Goal: Task Accomplishment & Management: Manage account settings

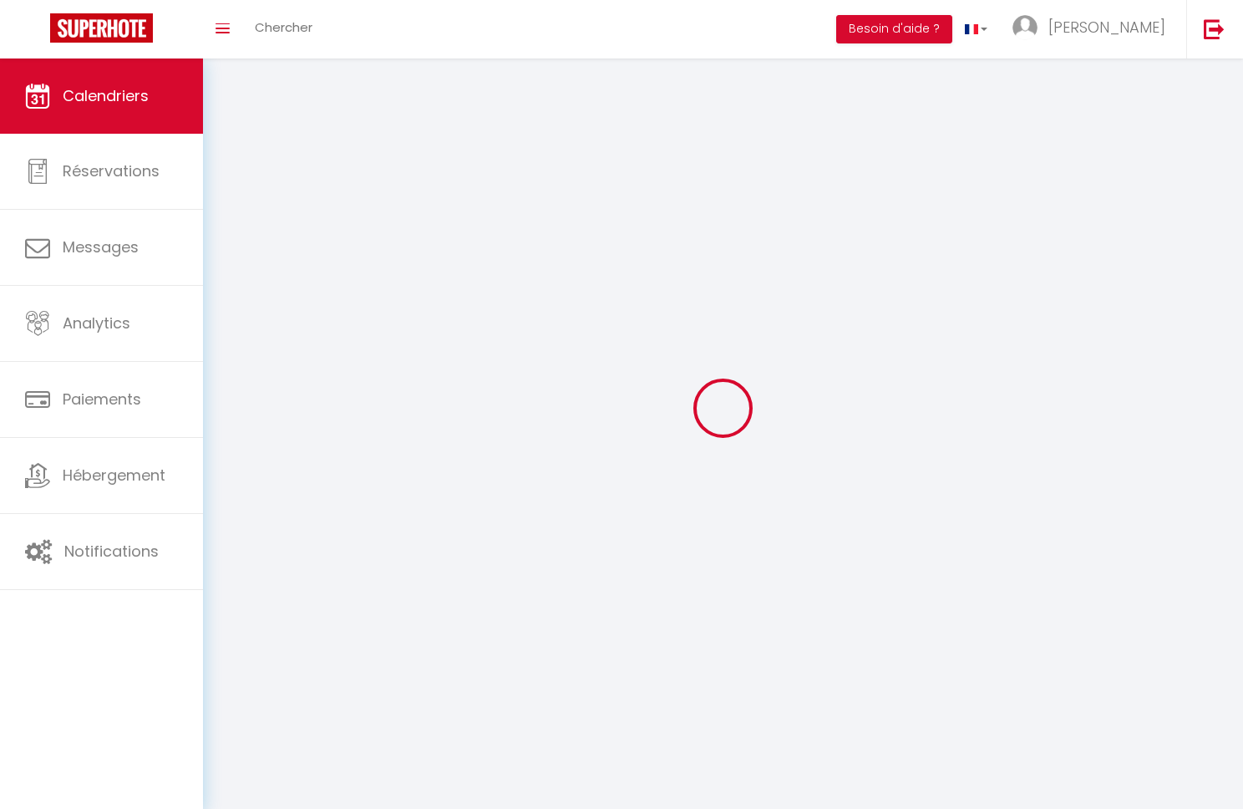
select select
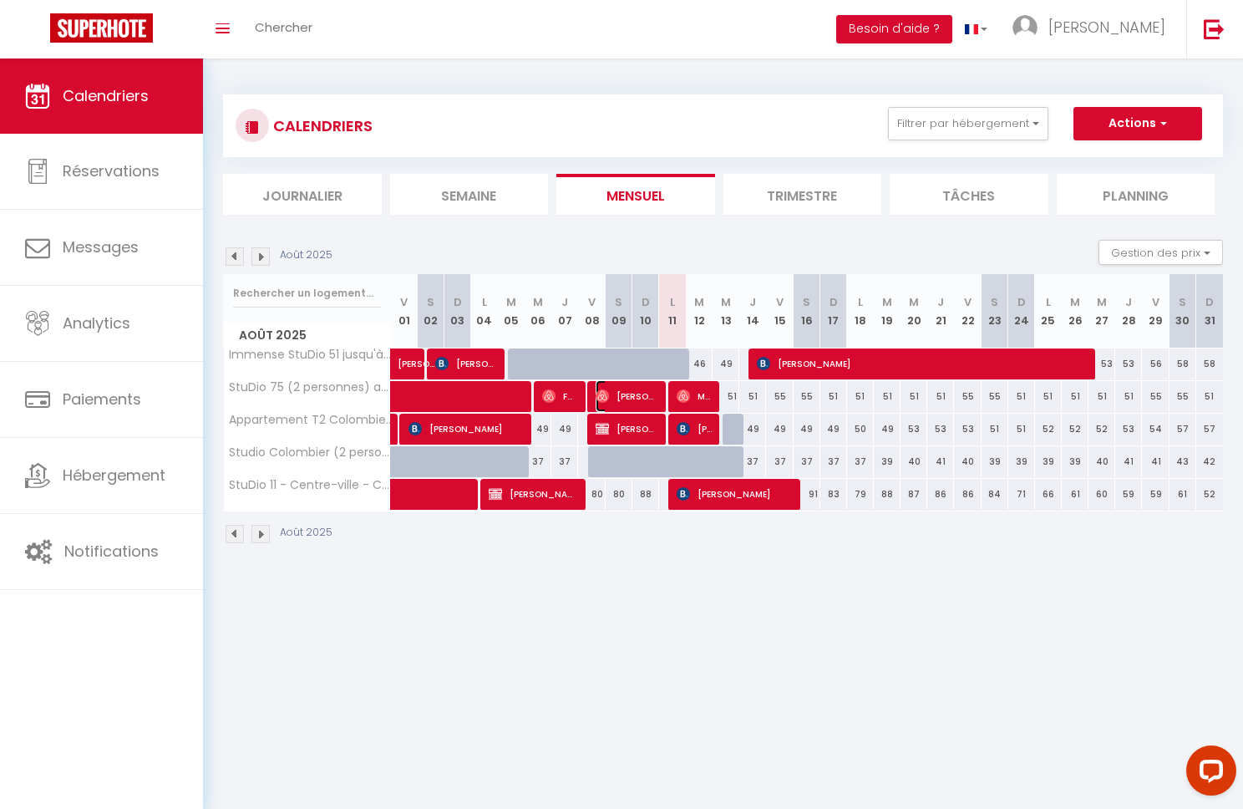
click at [641, 398] on span "[PERSON_NAME] [PERSON_NAME]" at bounding box center [627, 396] width 63 height 32
select select "OK"
select select "0"
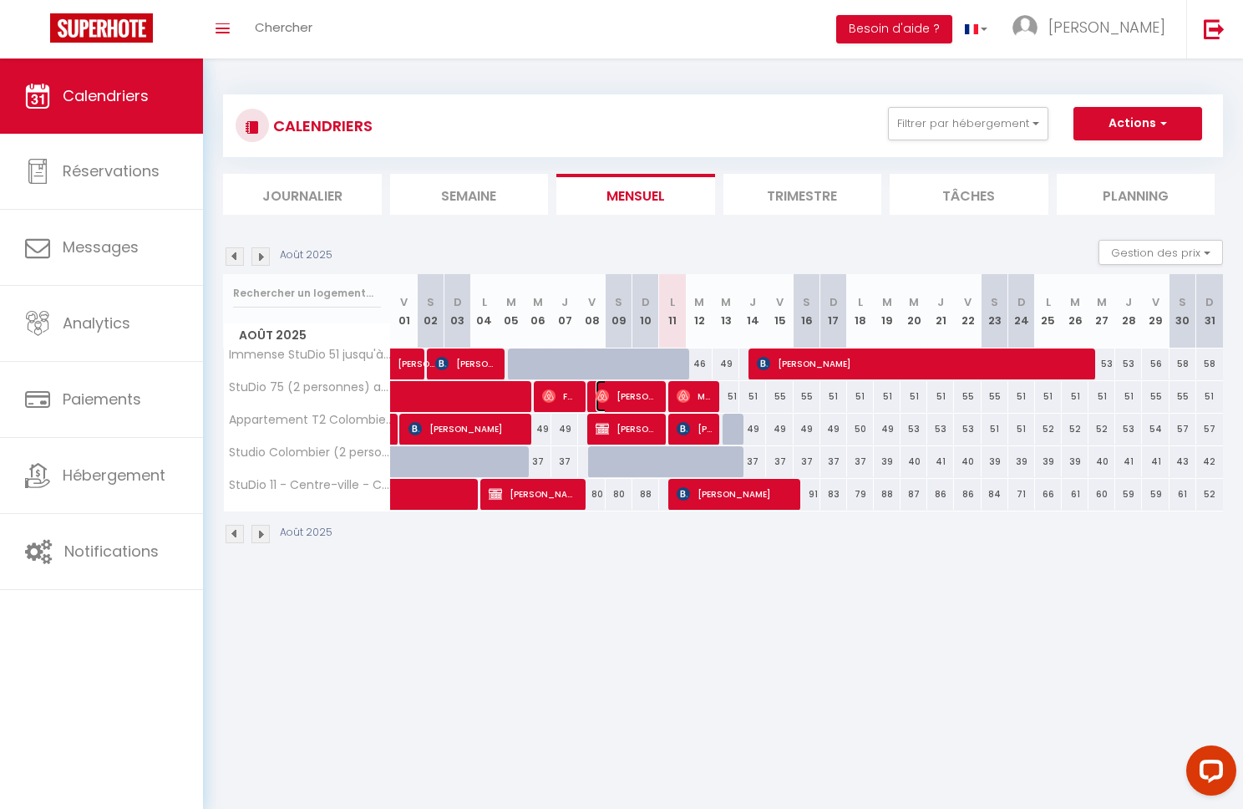
select select "1"
select select
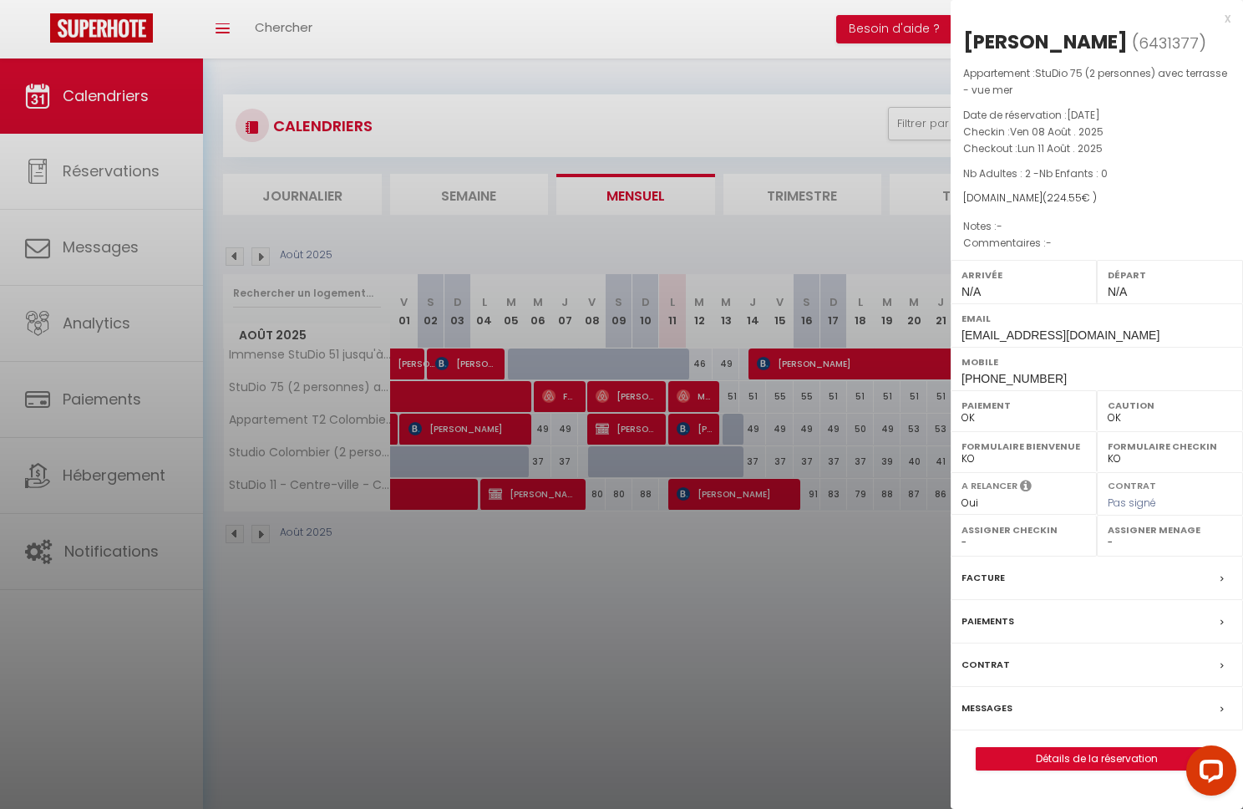
click at [1000, 717] on label "Messages" at bounding box center [986, 708] width 51 height 18
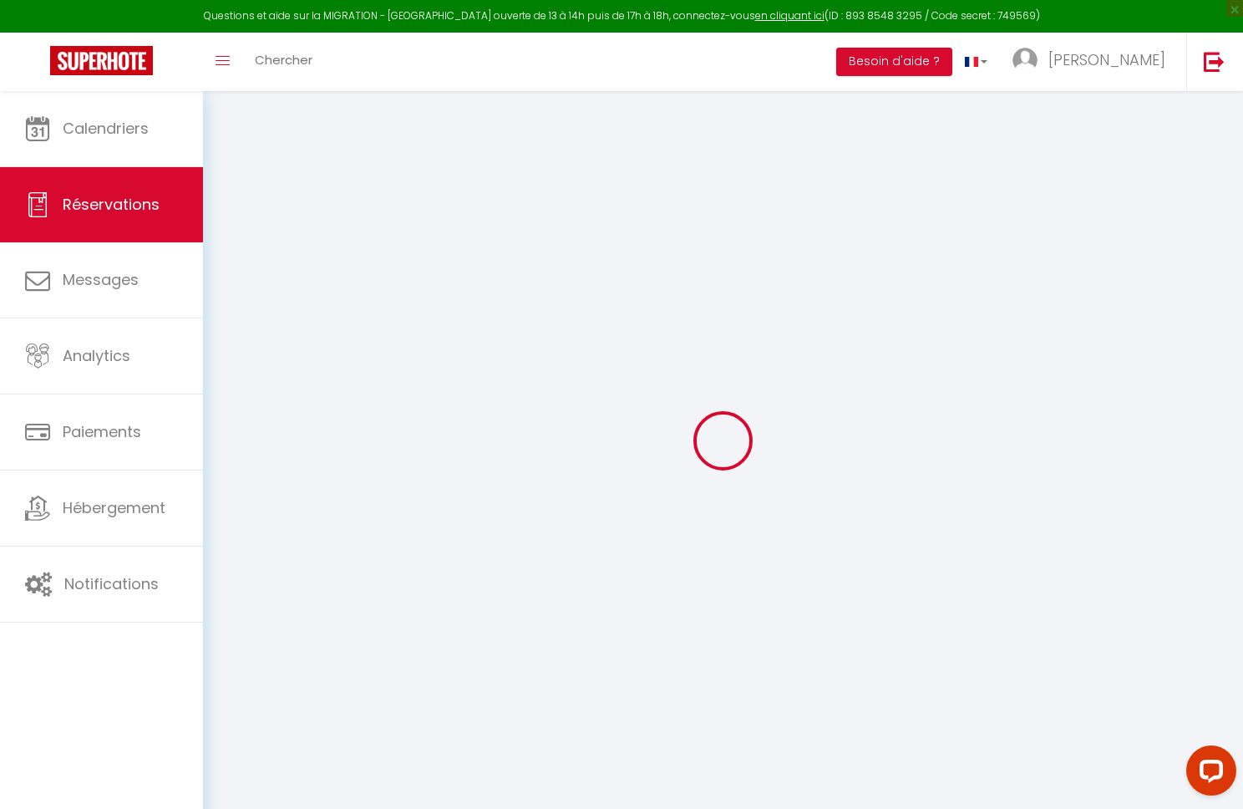
select select
checkbox input "false"
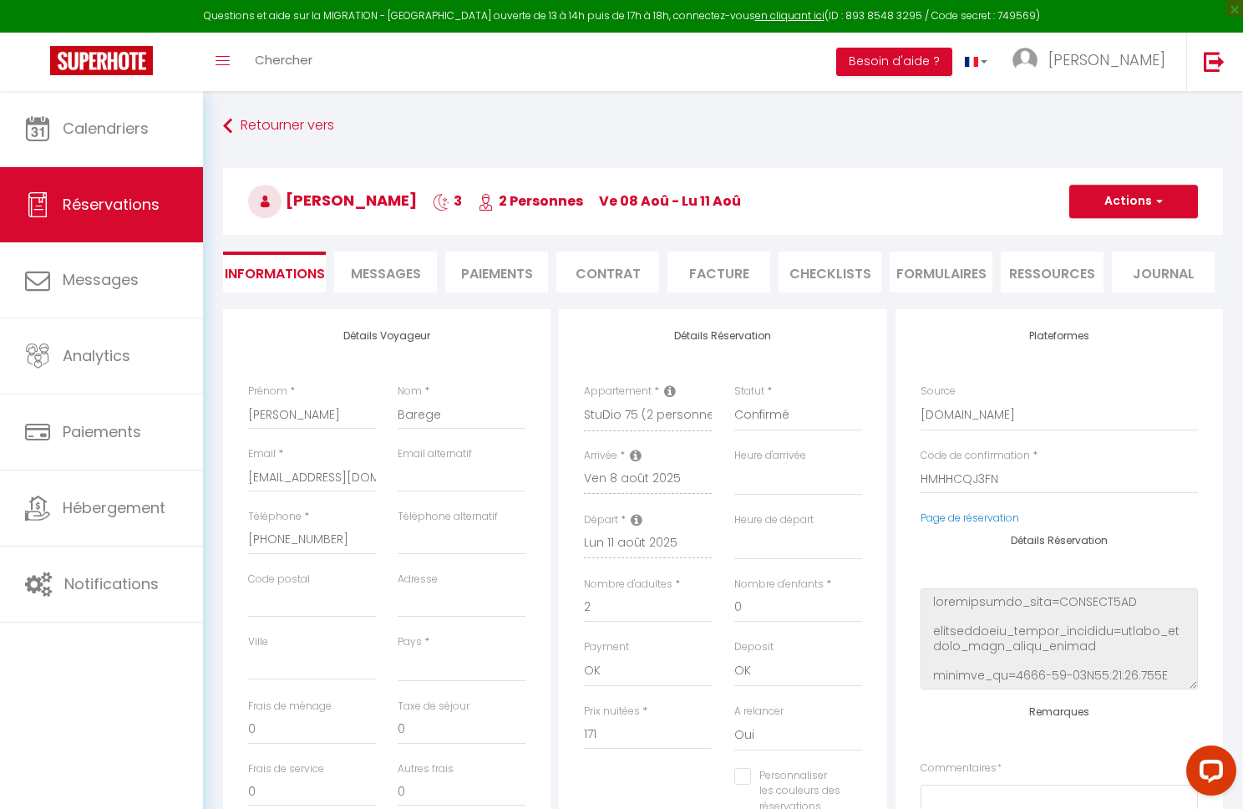
select select
checkbox input "false"
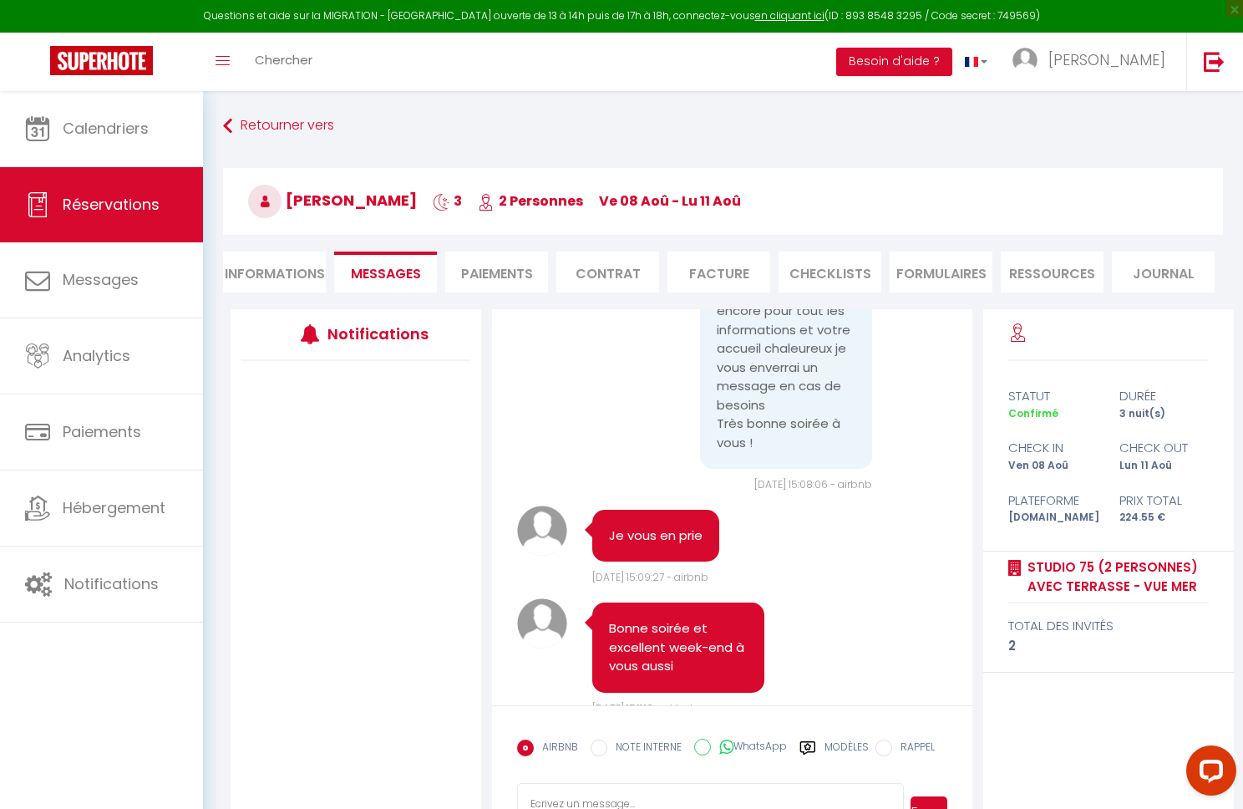
scroll to position [11932, 0]
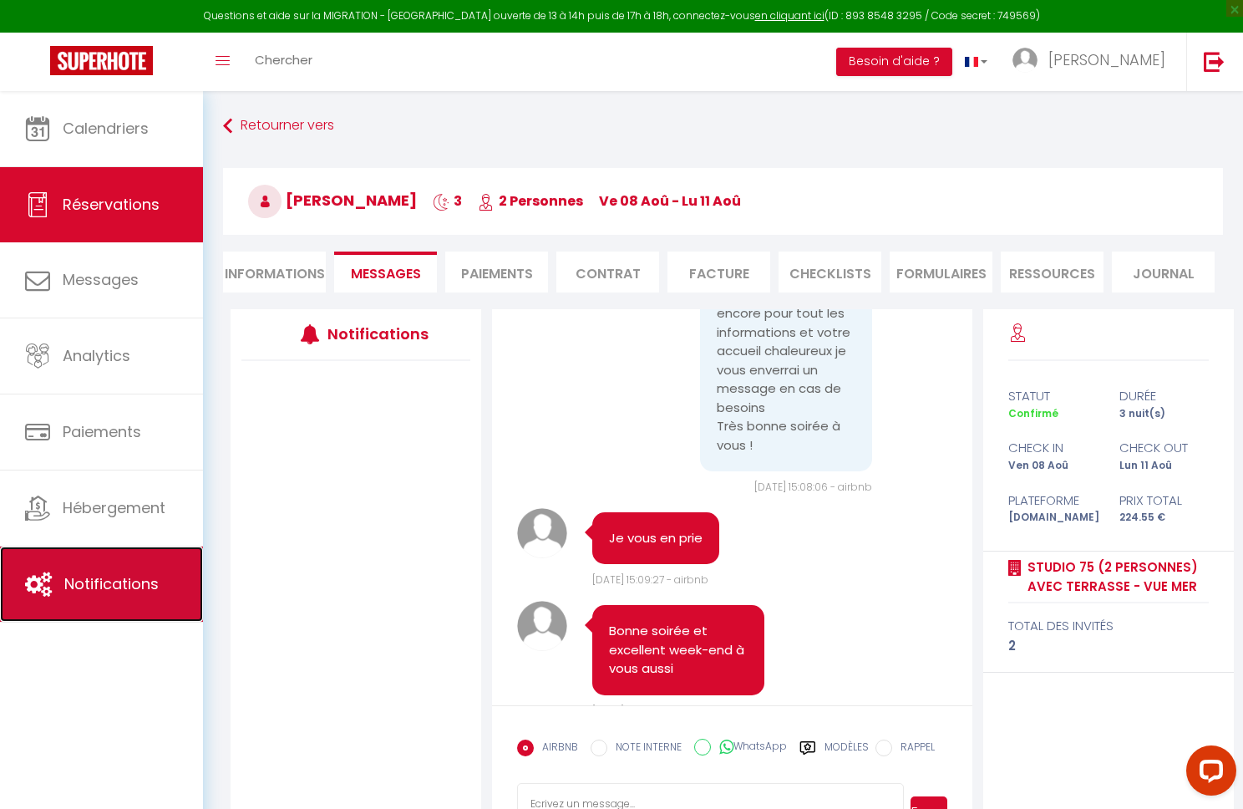
click at [90, 585] on span "Notifications" at bounding box center [111, 583] width 94 height 21
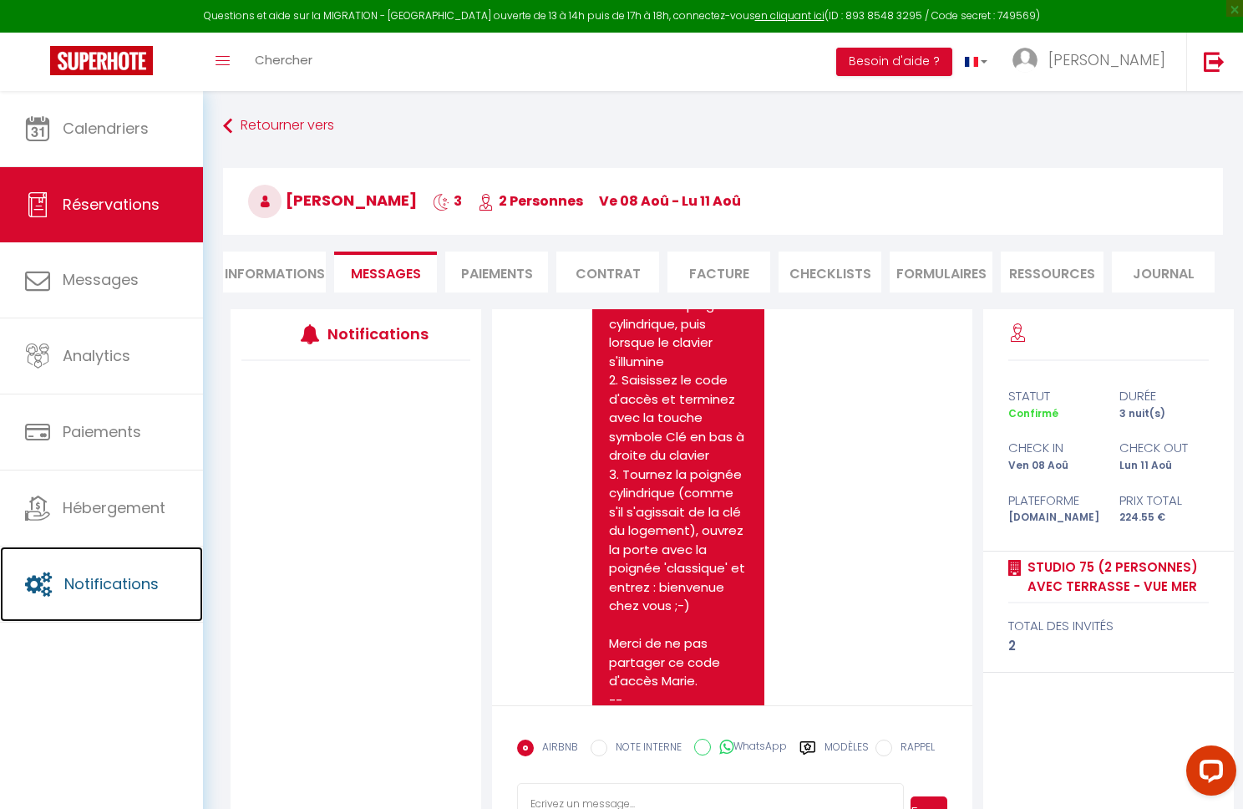
scroll to position [91, 0]
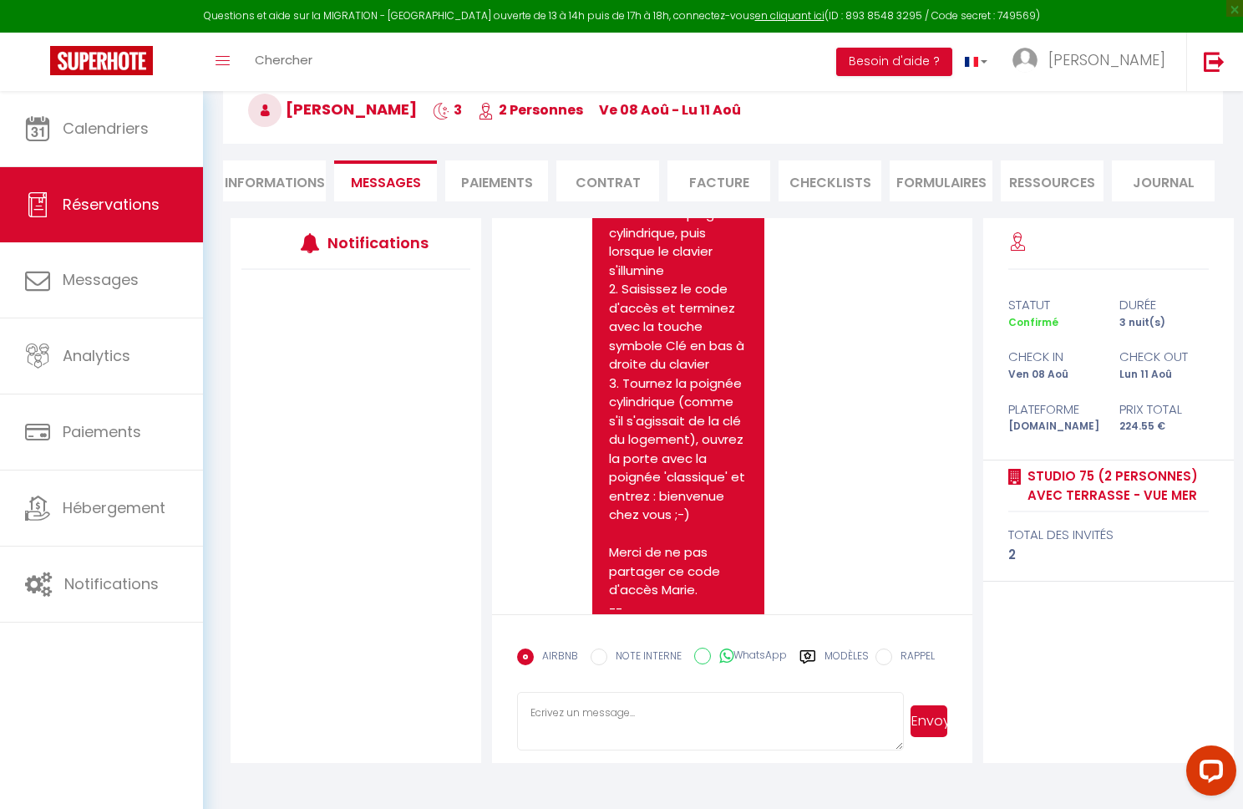
click at [829, 652] on label "Modèles" at bounding box center [846, 662] width 44 height 29
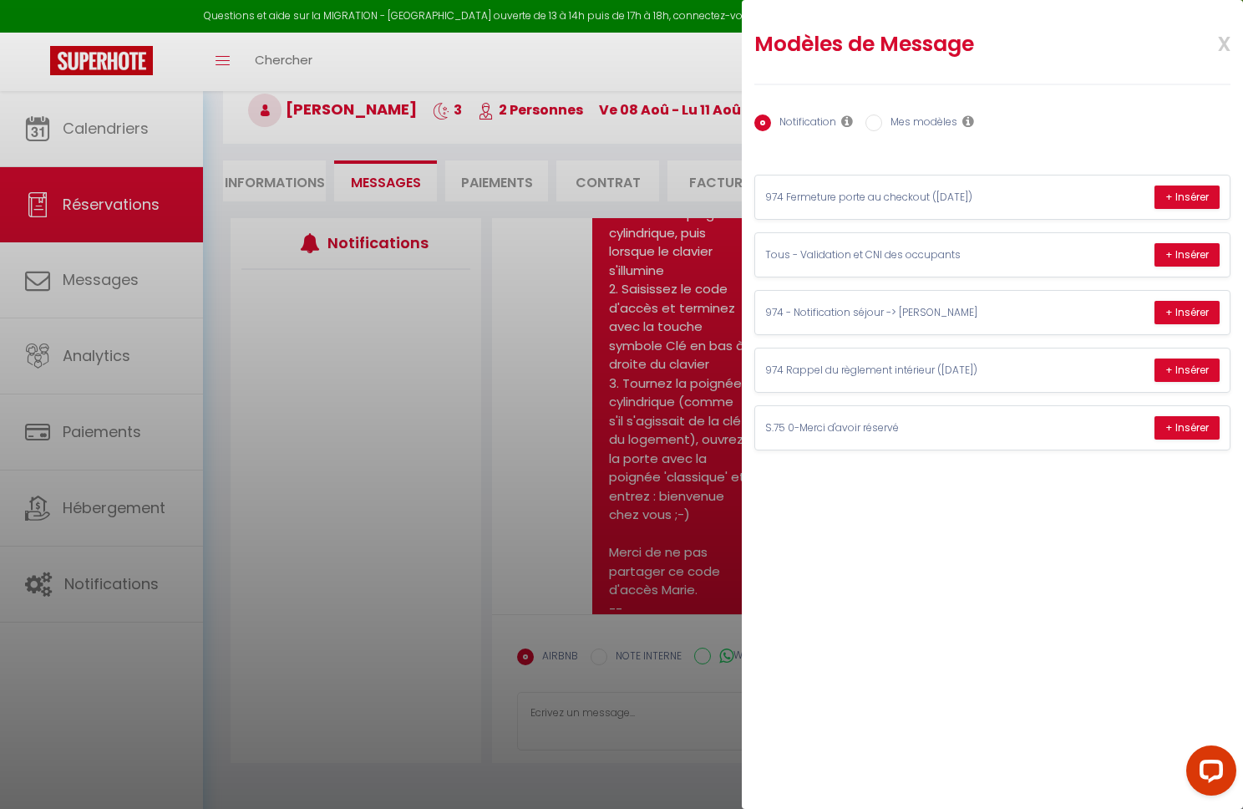
click at [916, 123] on label "Mes modèles" at bounding box center [919, 123] width 75 height 18
click at [882, 123] on input "Mes modèles" at bounding box center [873, 122] width 17 height 17
radio input "true"
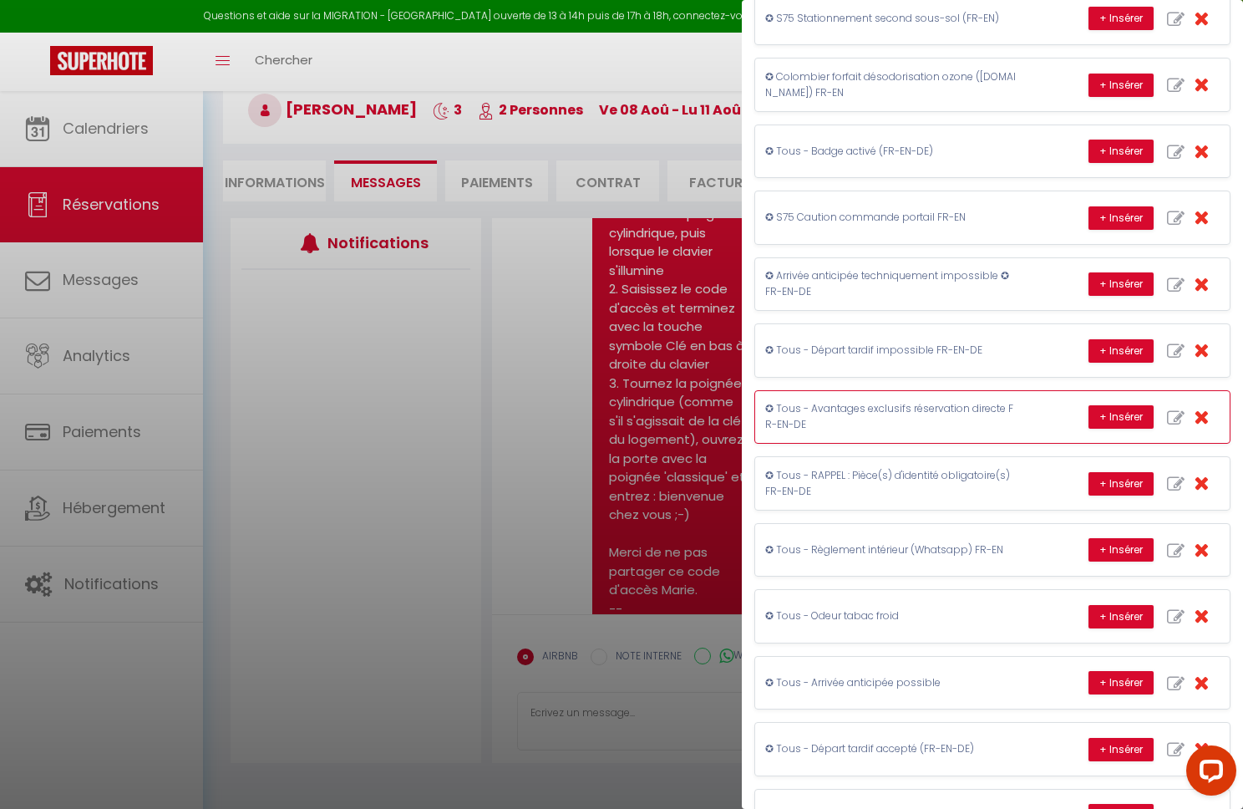
scroll to position [0, 0]
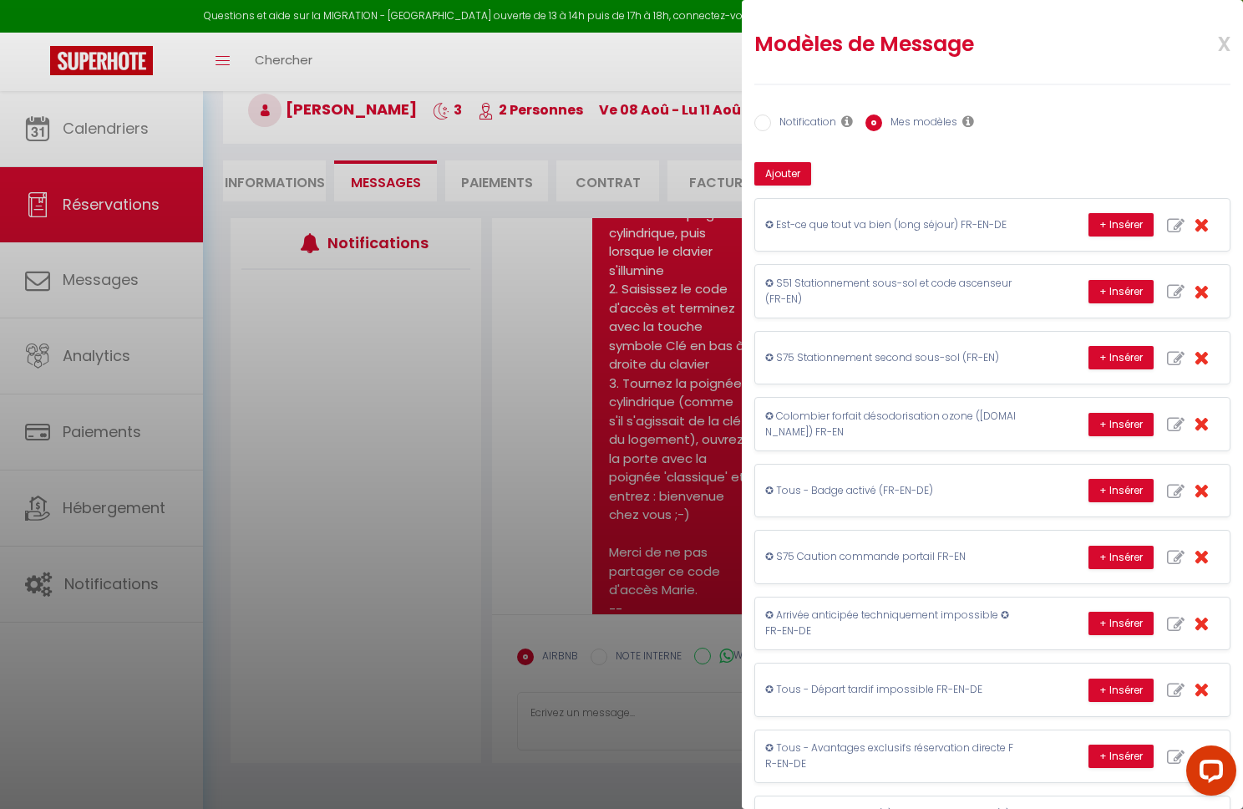
click at [760, 114] on input "Notification" at bounding box center [762, 122] width 17 height 17
radio input "true"
radio input "false"
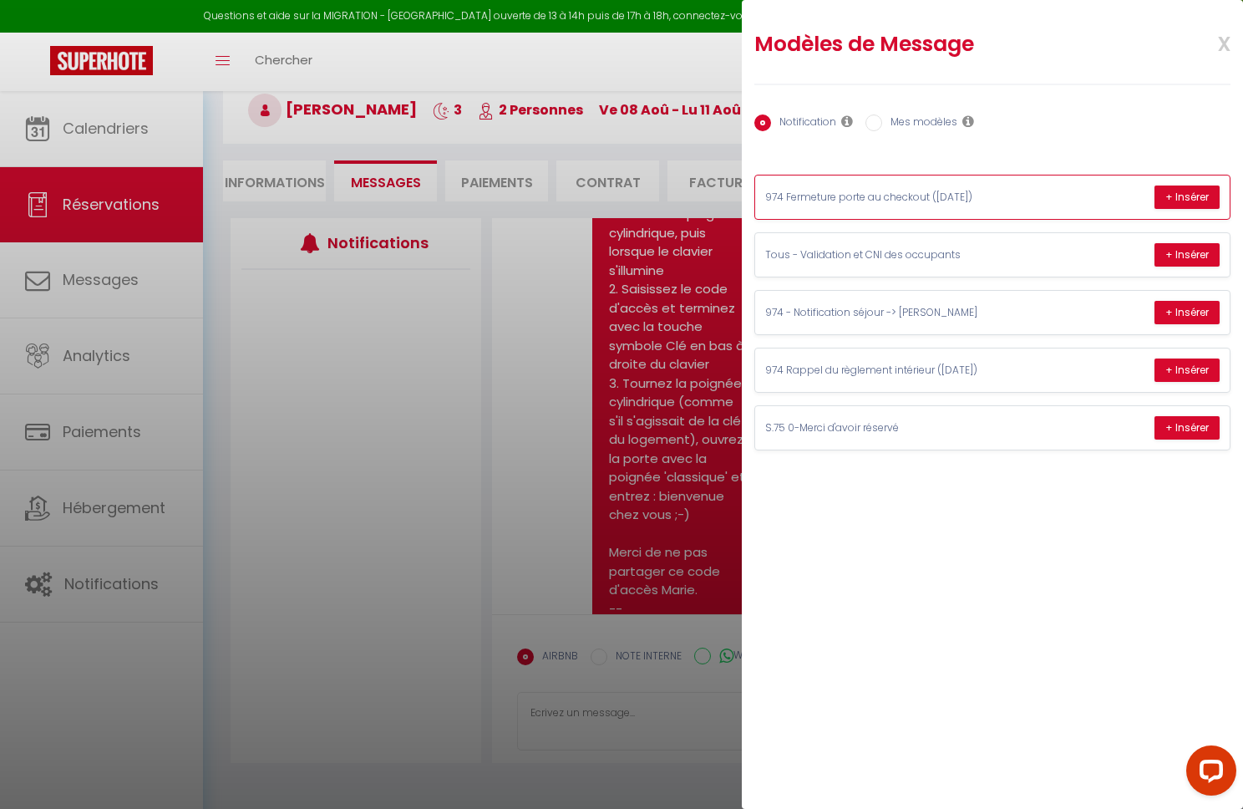
scroll to position [84, 0]
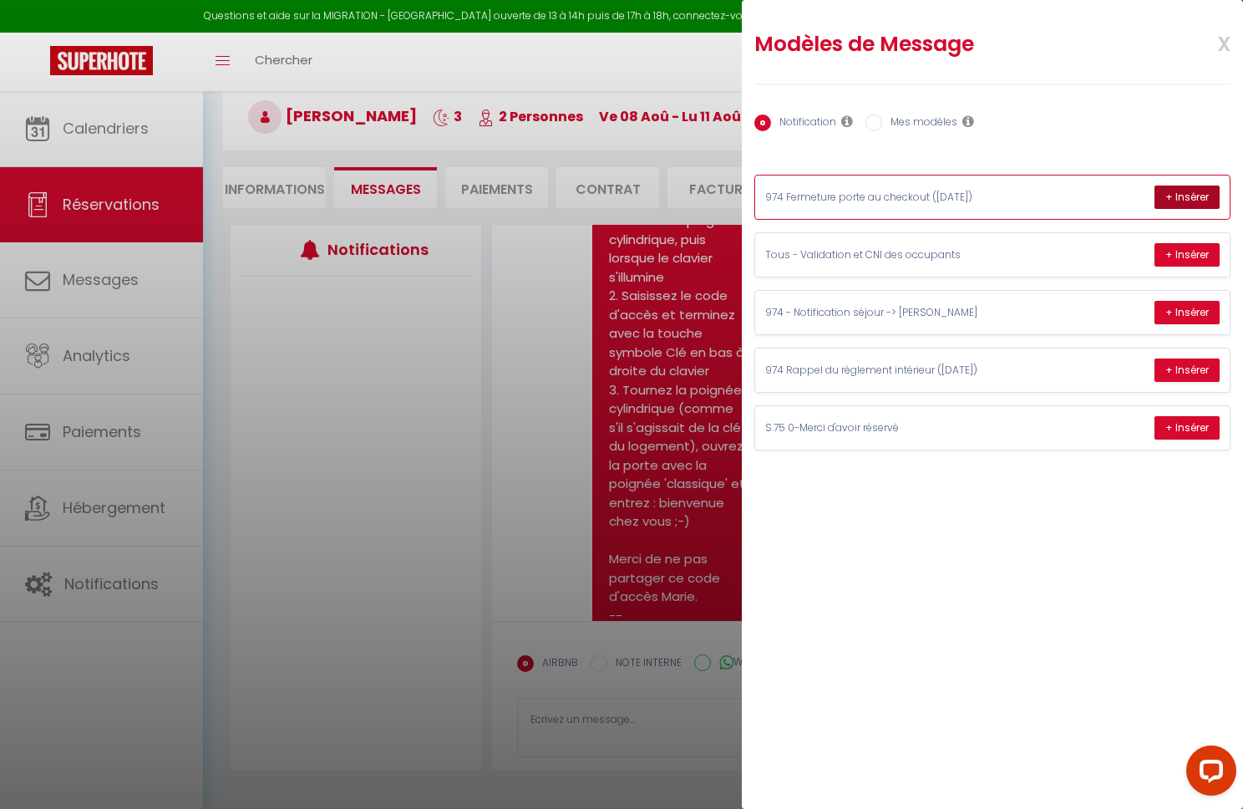
click at [1194, 193] on button "+ Insérer" at bounding box center [1186, 196] width 65 height 23
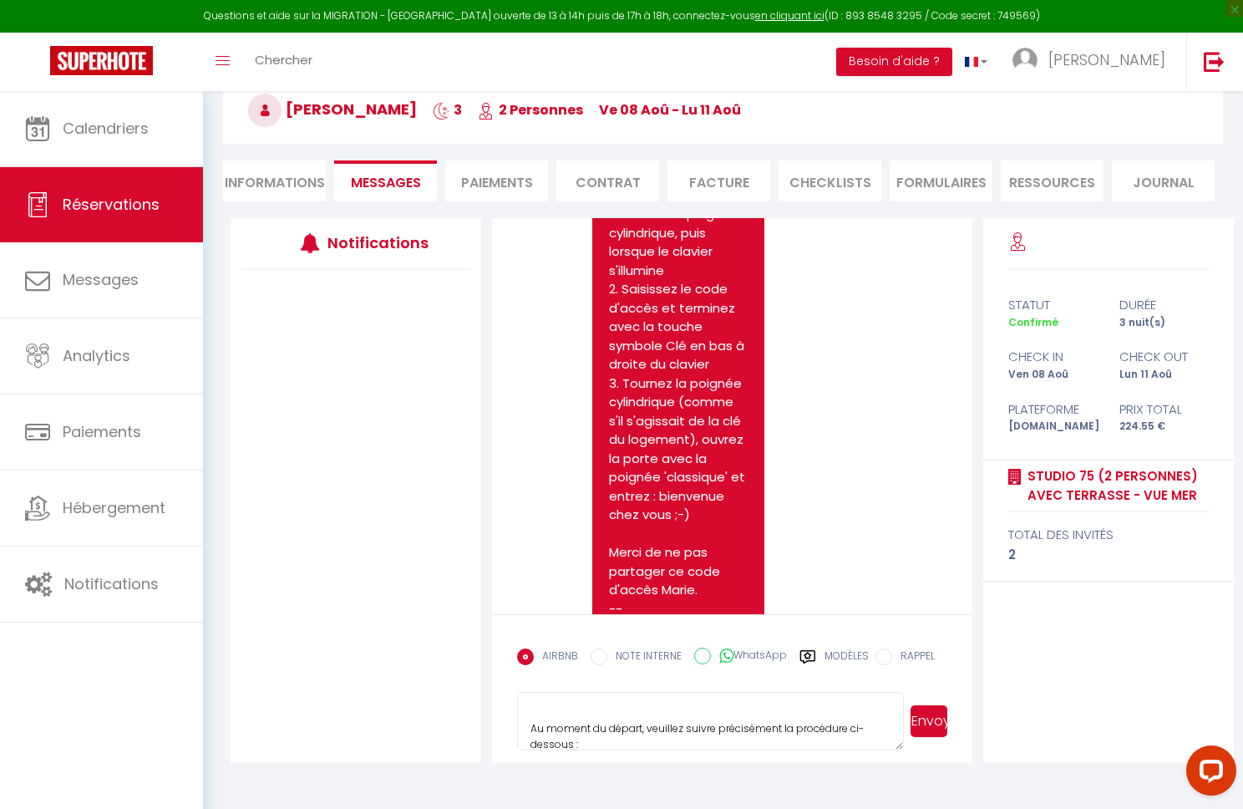
scroll to position [95, 0]
click at [532, 727] on textarea "Verrouillage de la porte (N'oubliez pas de déposer tous vos badges à leur place…" at bounding box center [710, 721] width 387 height 58
click at [529, 728] on textarea "Verrouillage de la porte (N'oubliez pas de déposer tous vos badges à leur place…" at bounding box center [710, 721] width 387 height 58
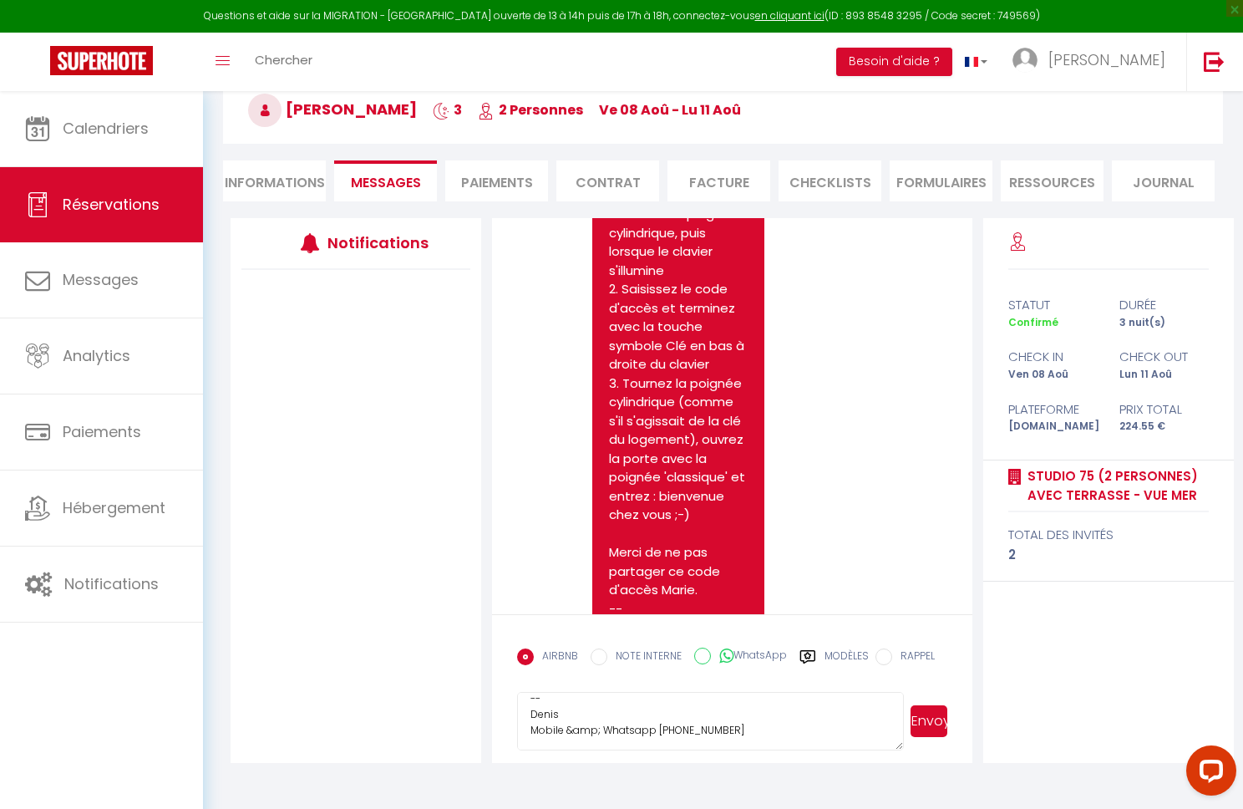
drag, startPoint x: 602, startPoint y: 730, endPoint x: 568, endPoint y: 729, distance: 34.3
click at [567, 730] on textarea "Verrouillage de la porte (N'oubliez pas de déposer tous vos badges à leur place…" at bounding box center [710, 721] width 387 height 58
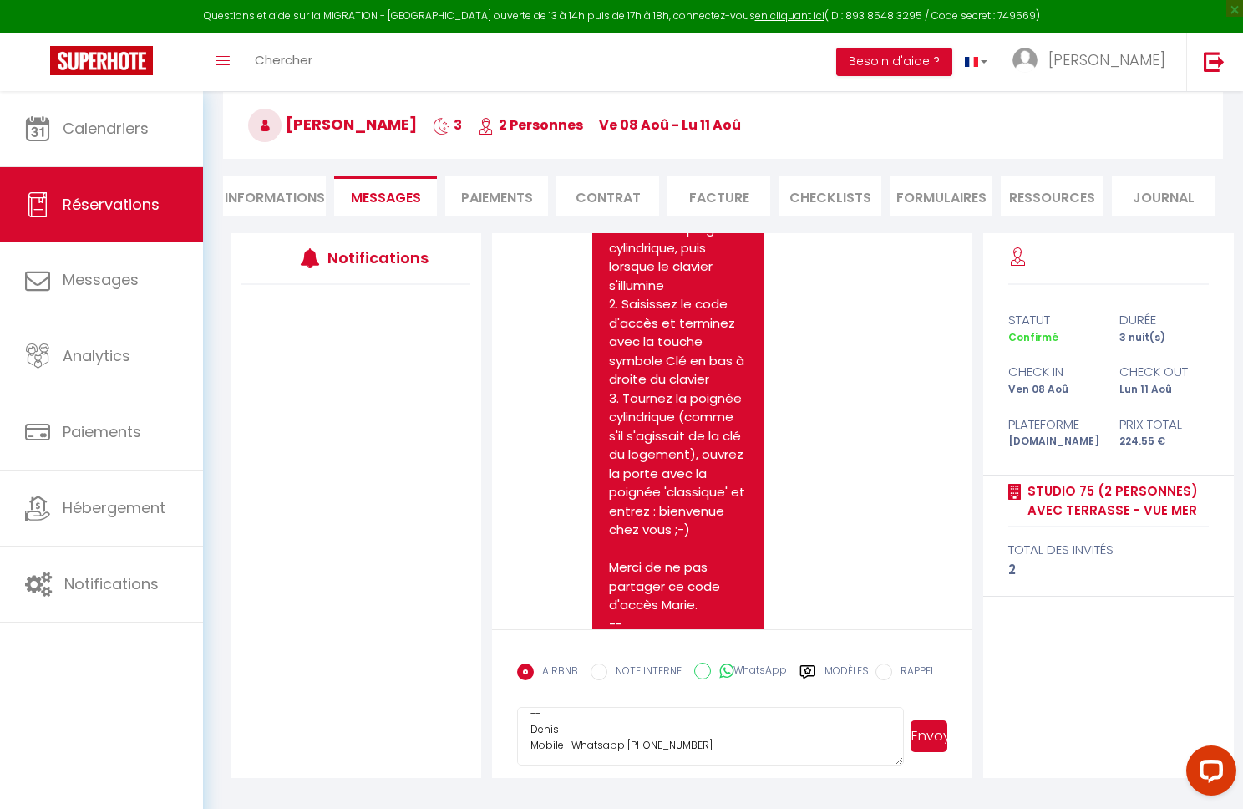
scroll to position [73, 0]
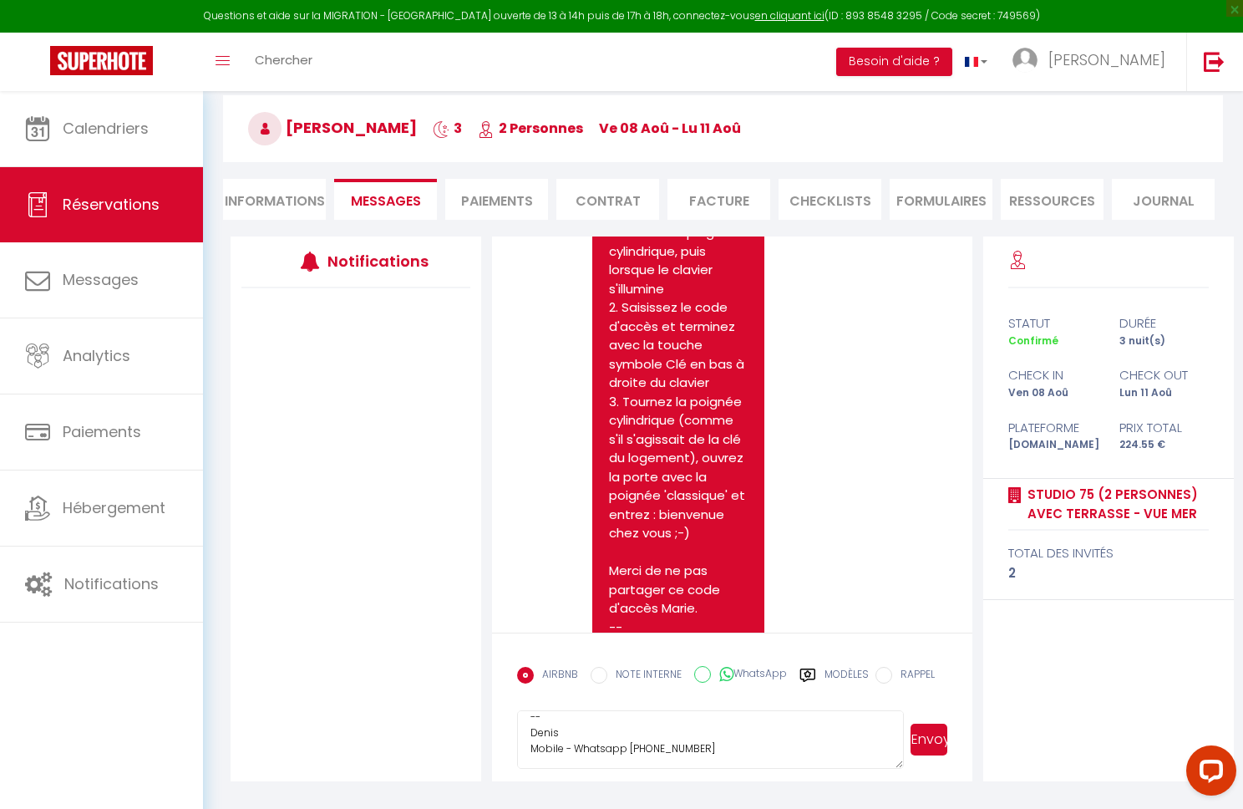
type textarea "Verrouillage de la porte (N'oubliez pas de déposer tous vos badges à leur place…"
click at [926, 734] on button "Envoyer" at bounding box center [928, 739] width 37 height 32
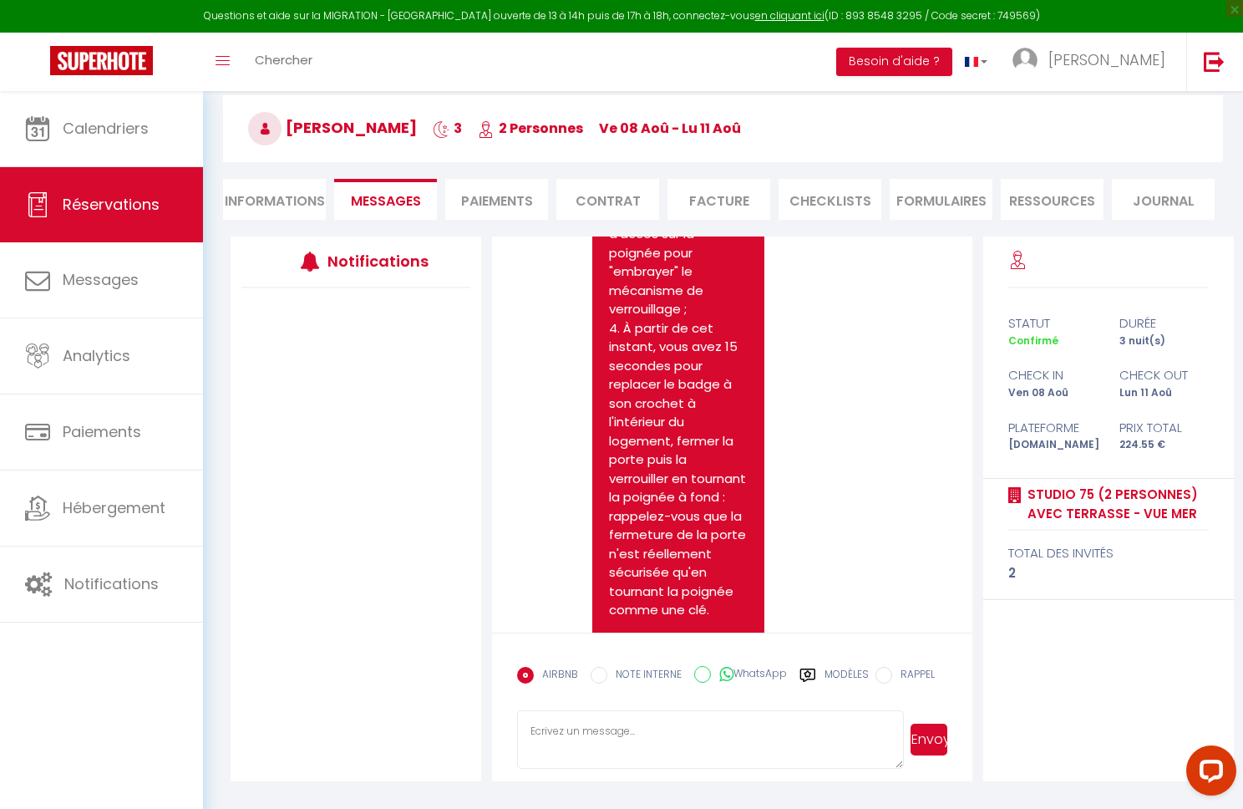
scroll to position [13529, 0]
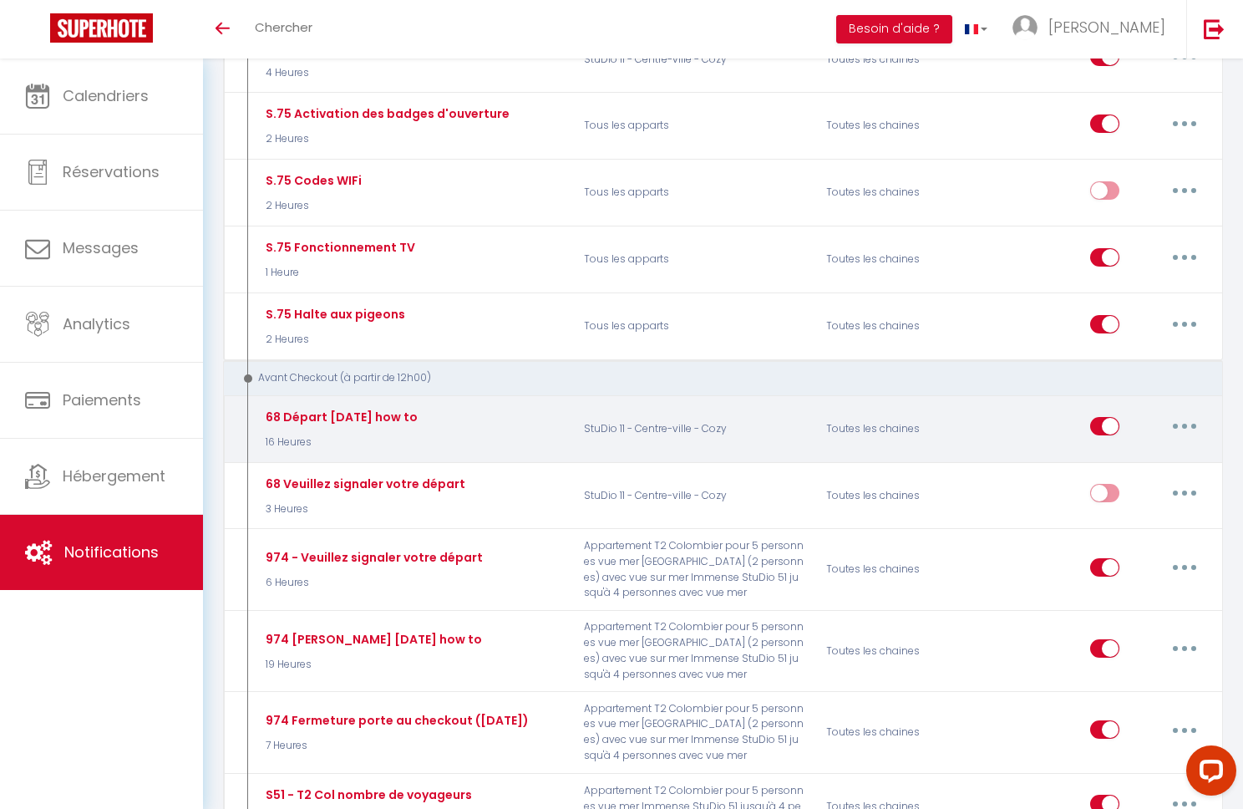
scroll to position [4412, 0]
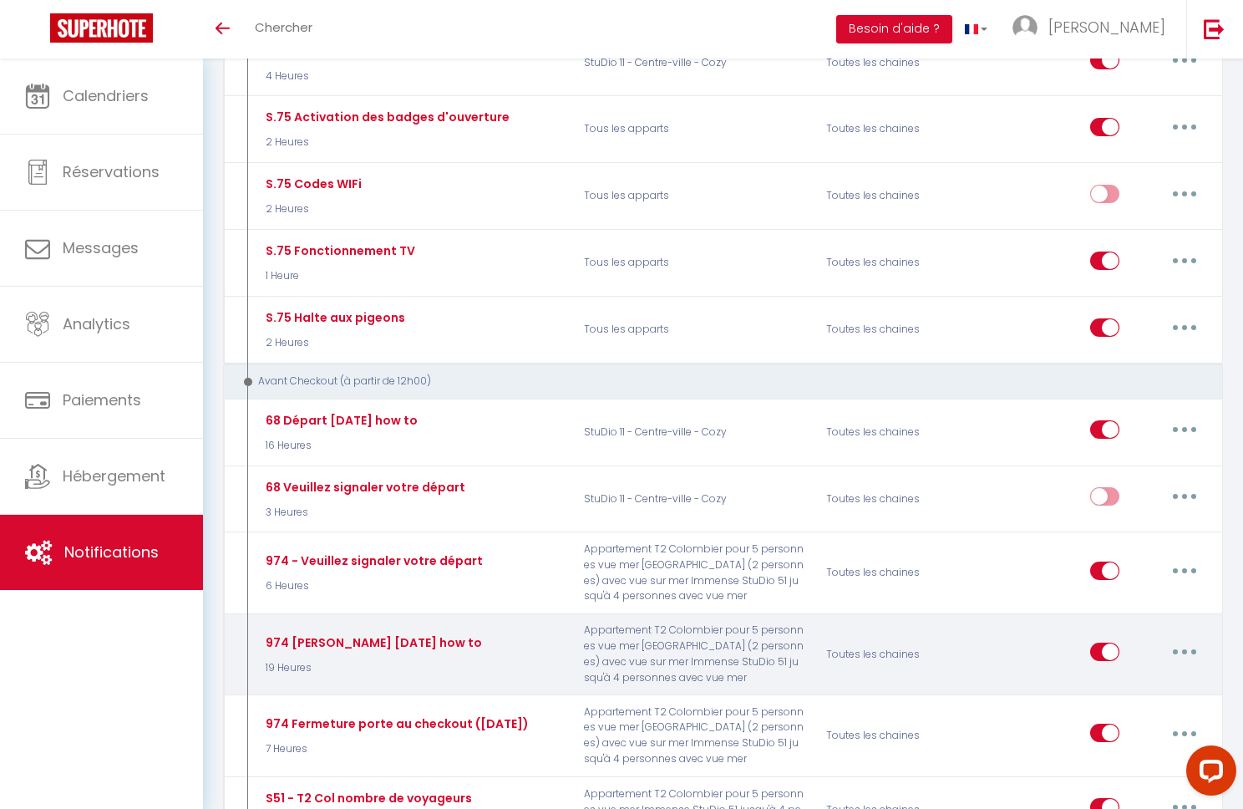
click at [1185, 638] on button "button" at bounding box center [1184, 651] width 47 height 27
click at [1126, 676] on link "Editer" at bounding box center [1141, 690] width 124 height 28
type input "974 Départ demain how to"
select select "4"
select select "19 Heures"
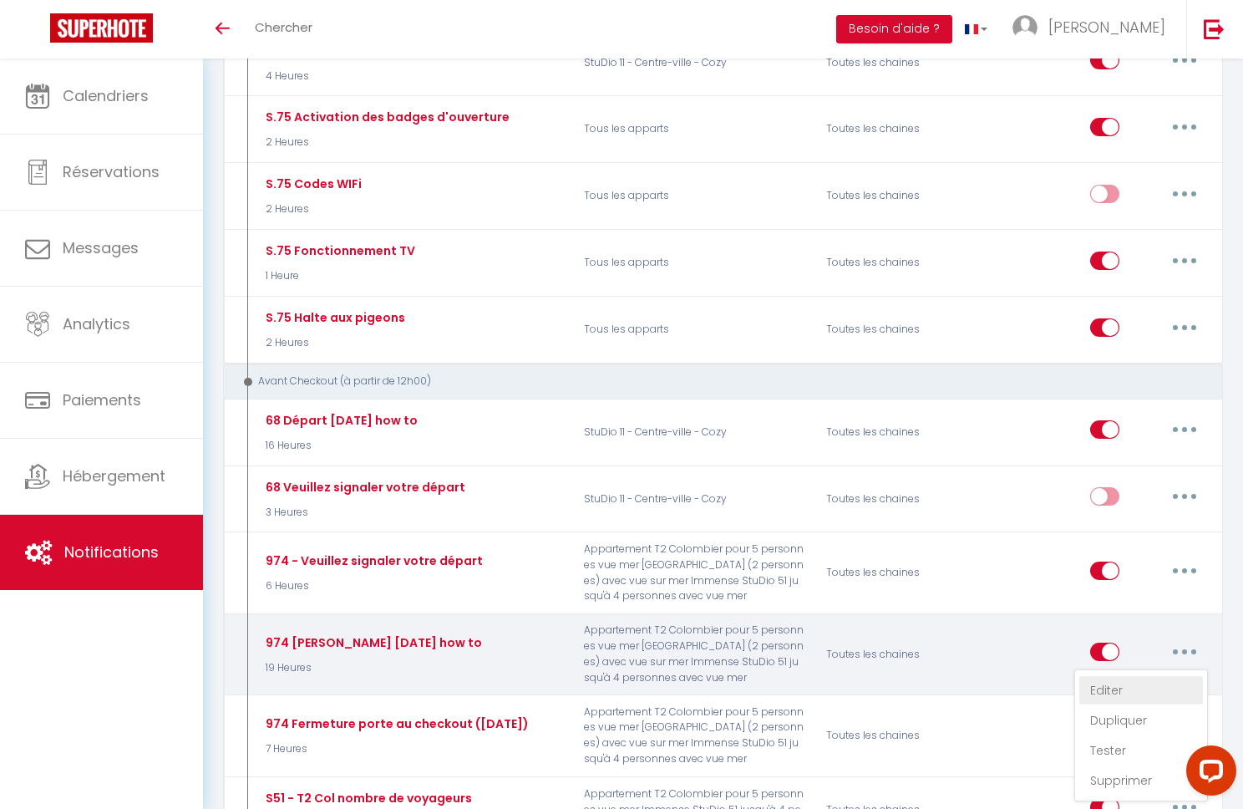
select select
checkbox input "true"
checkbox input "false"
radio input "true"
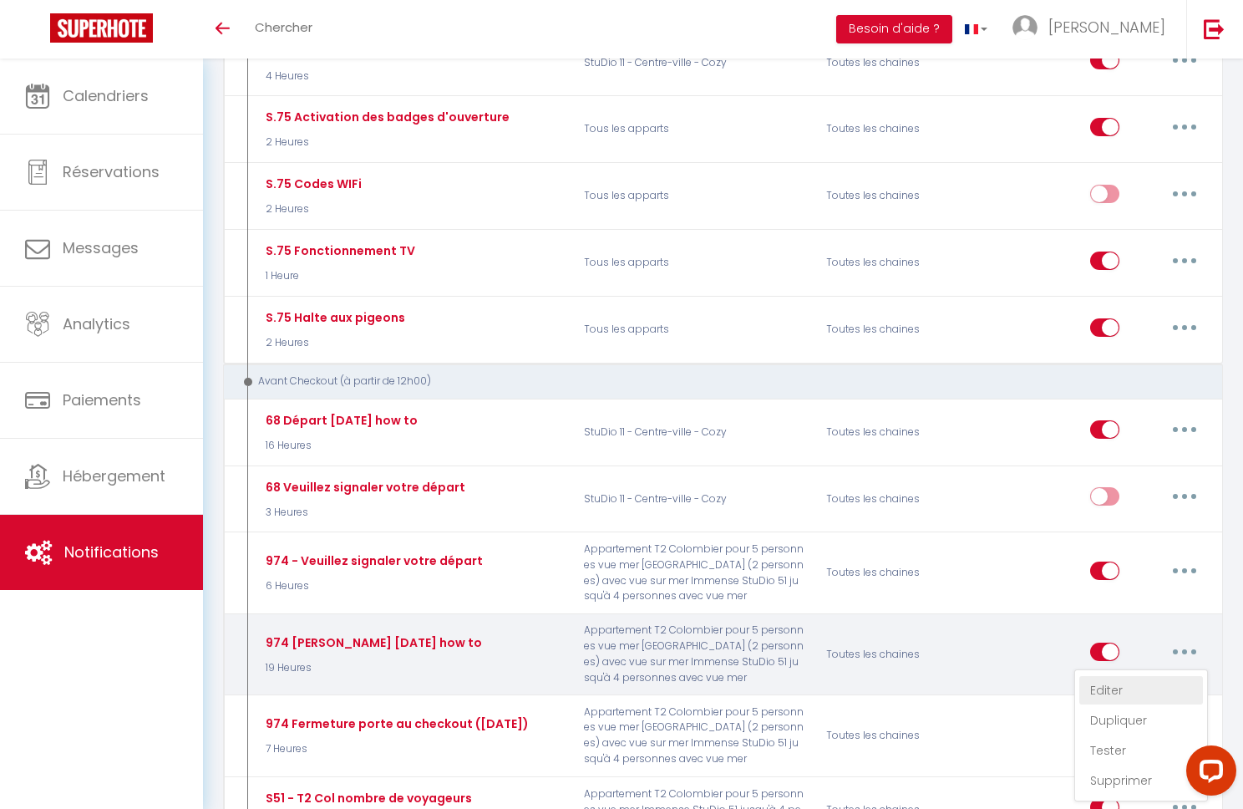
type input "✪ Départ demain ✪"
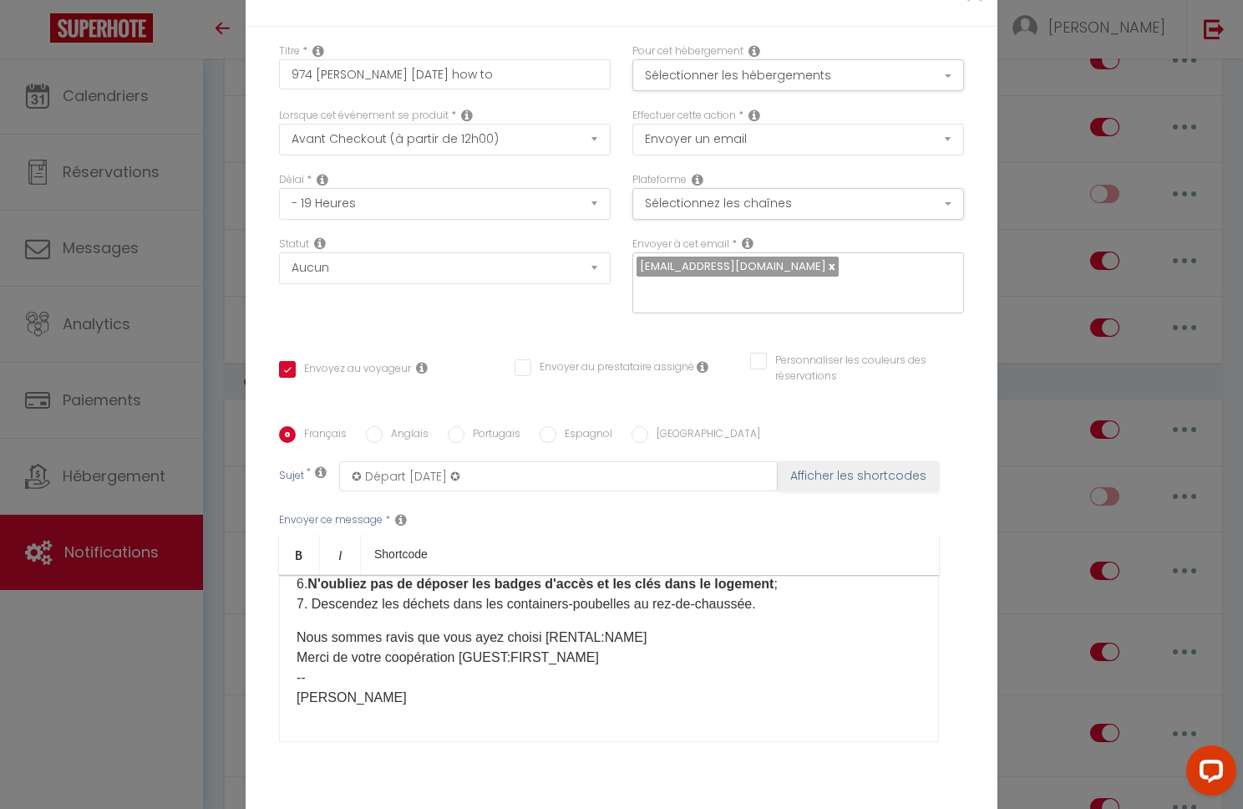
scroll to position [0, 0]
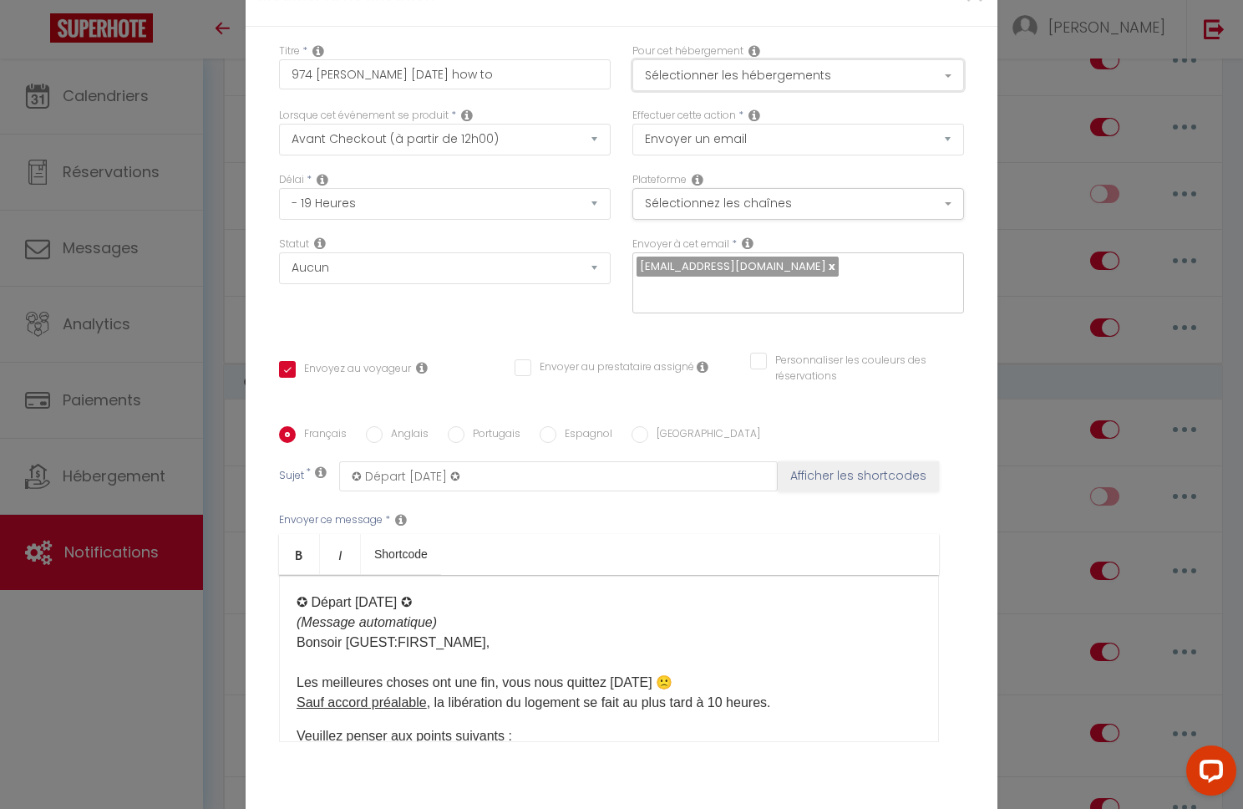
click at [926, 90] on button "Sélectionner les hébergements" at bounding box center [798, 75] width 332 height 32
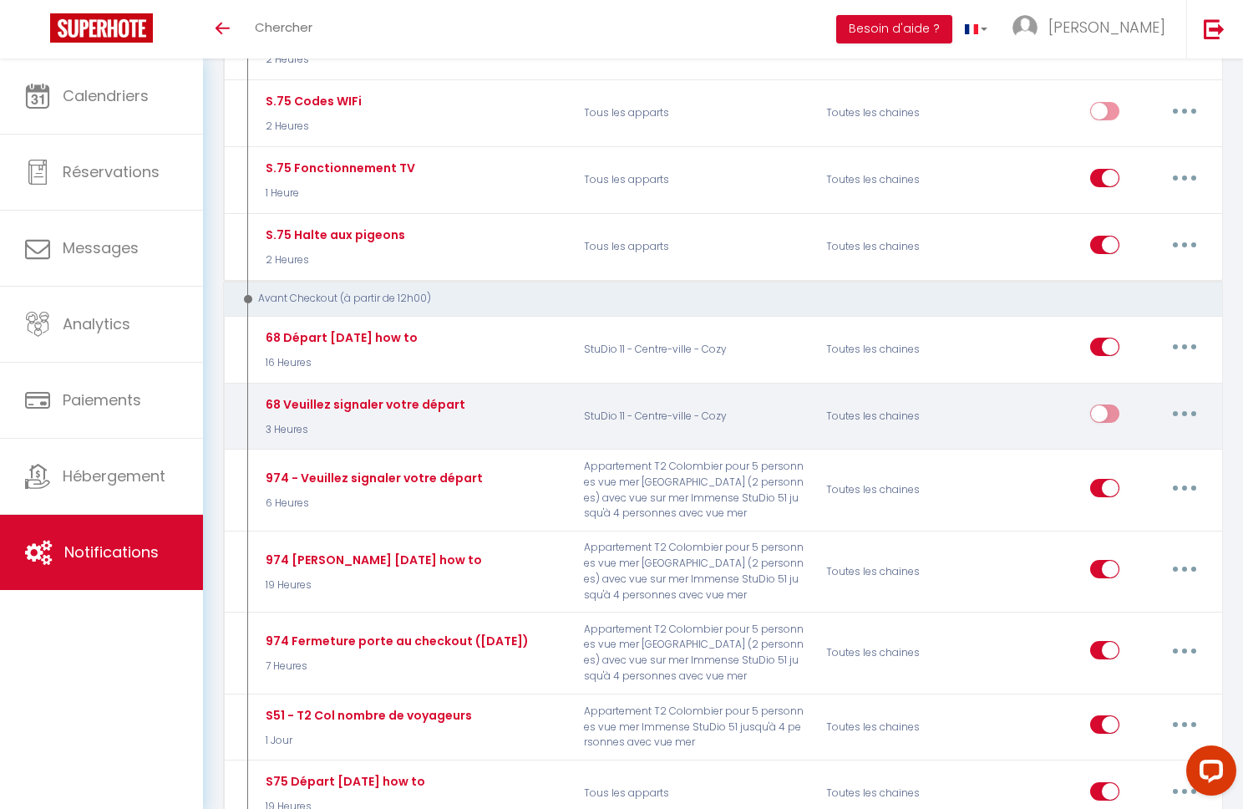
scroll to position [4498, 0]
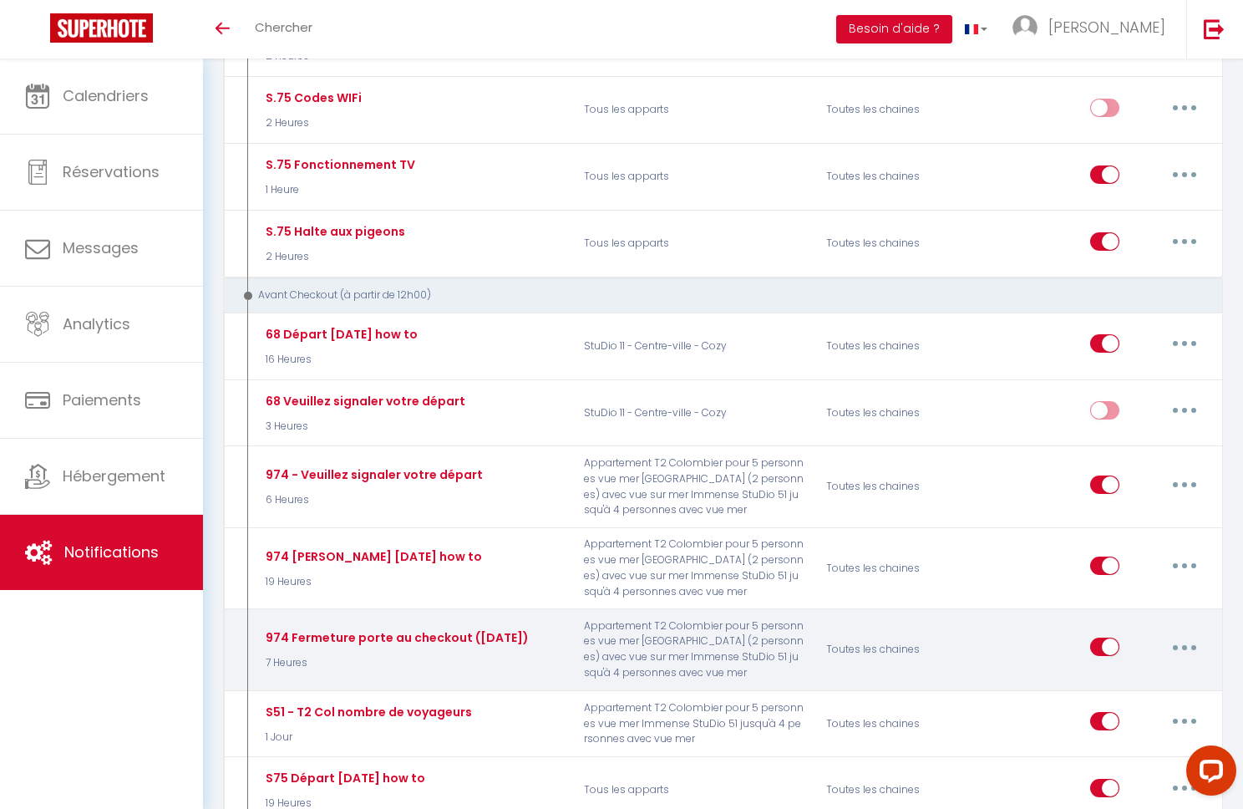
click at [1177, 633] on button "button" at bounding box center [1184, 646] width 47 height 27
click at [1114, 671] on link "Editer" at bounding box center [1141, 685] width 124 height 28
type input "974 Fermeture porte au checkout ([DATE])"
select select "7 Heures"
checkbox input "true"
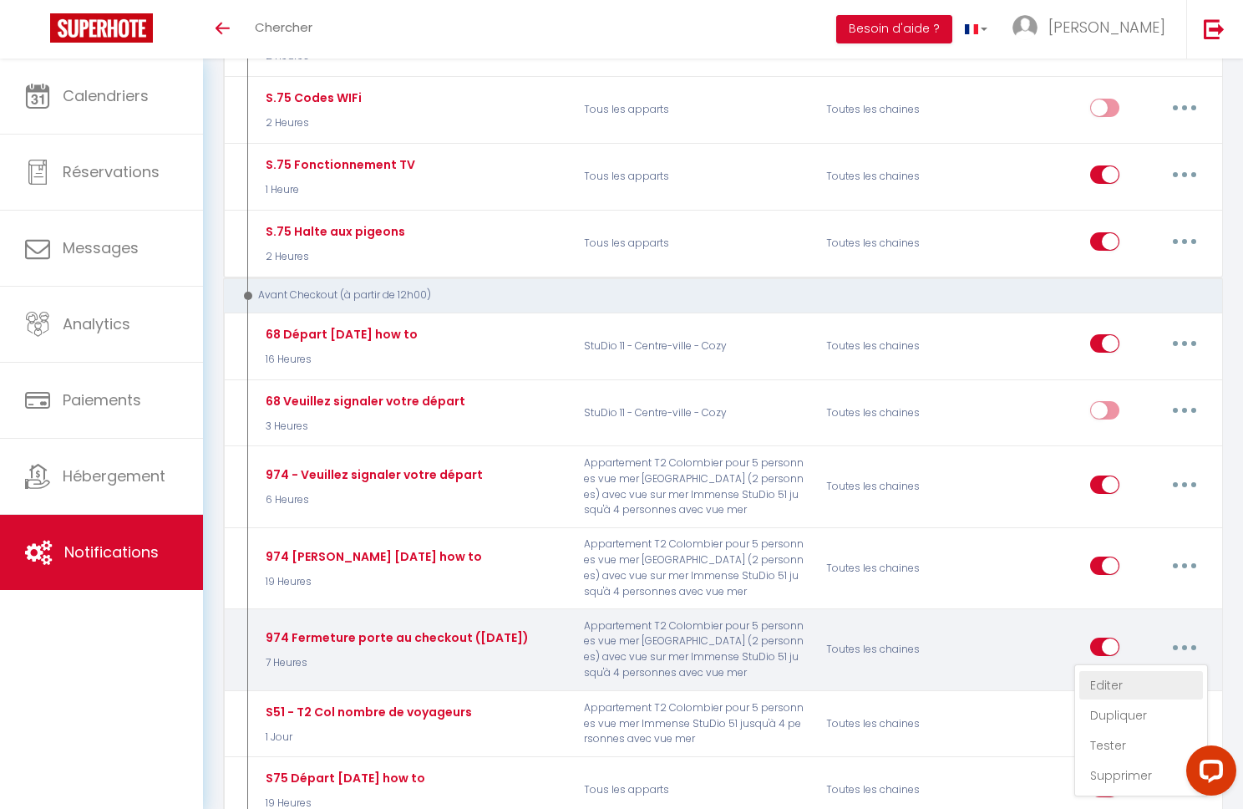
checkbox input "false"
type input "Check-out -> Verrouillage de la porte [RENTALDOOR:CODE]"
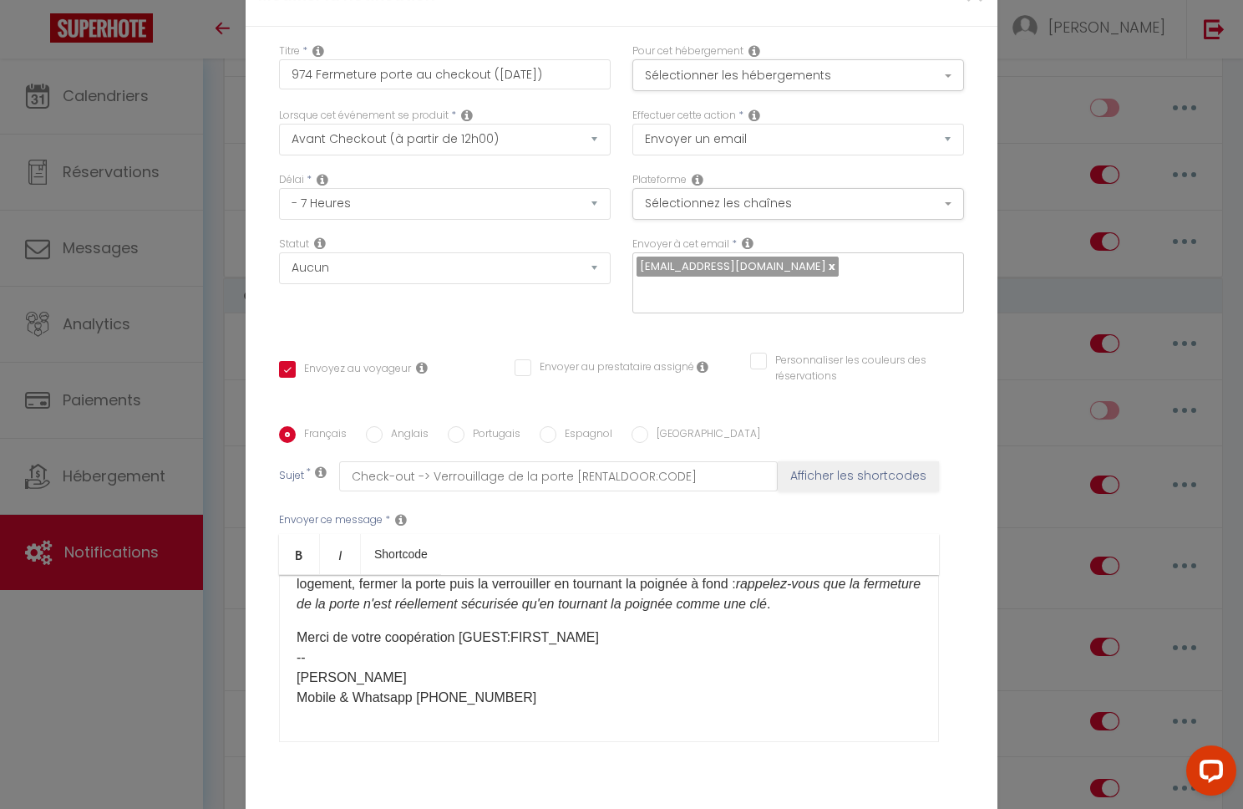
scroll to position [0, 0]
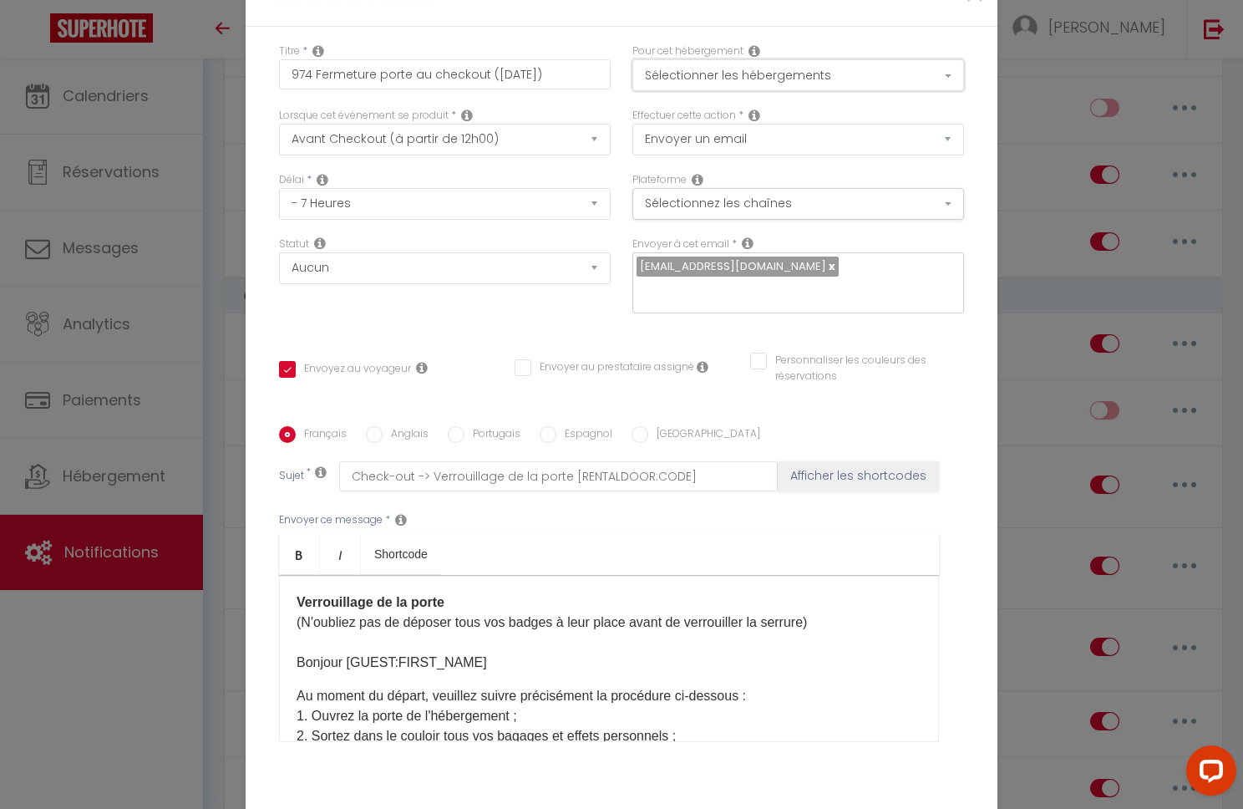
click at [846, 85] on button "Sélectionner les hébergements" at bounding box center [798, 75] width 332 height 32
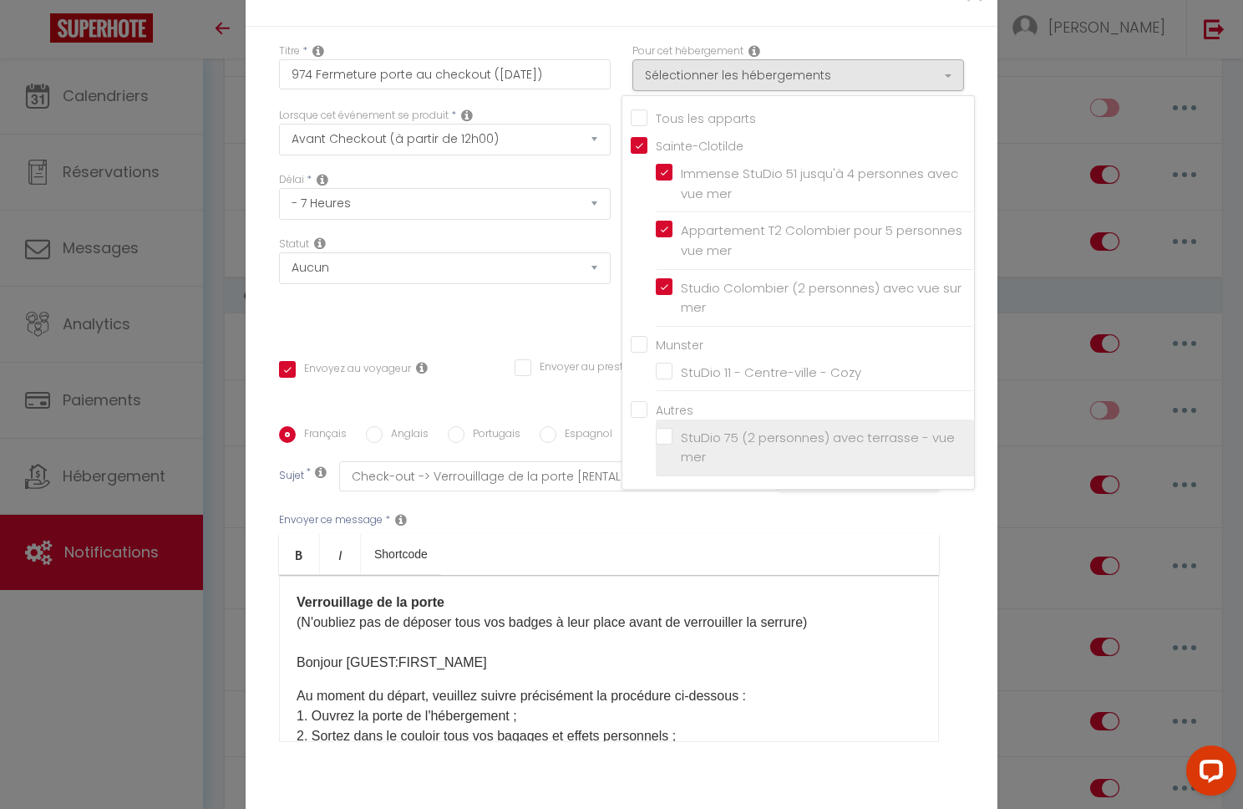
click at [672, 440] on label "StuDio 75 (2 personnes) avec terrasse - vue mer" at bounding box center [817, 447] width 291 height 39
click at [670, 440] on input "StuDio 75 (2 personnes) avec terrasse - vue mer" at bounding box center [815, 447] width 318 height 17
checkbox input "true"
checkbox input "false"
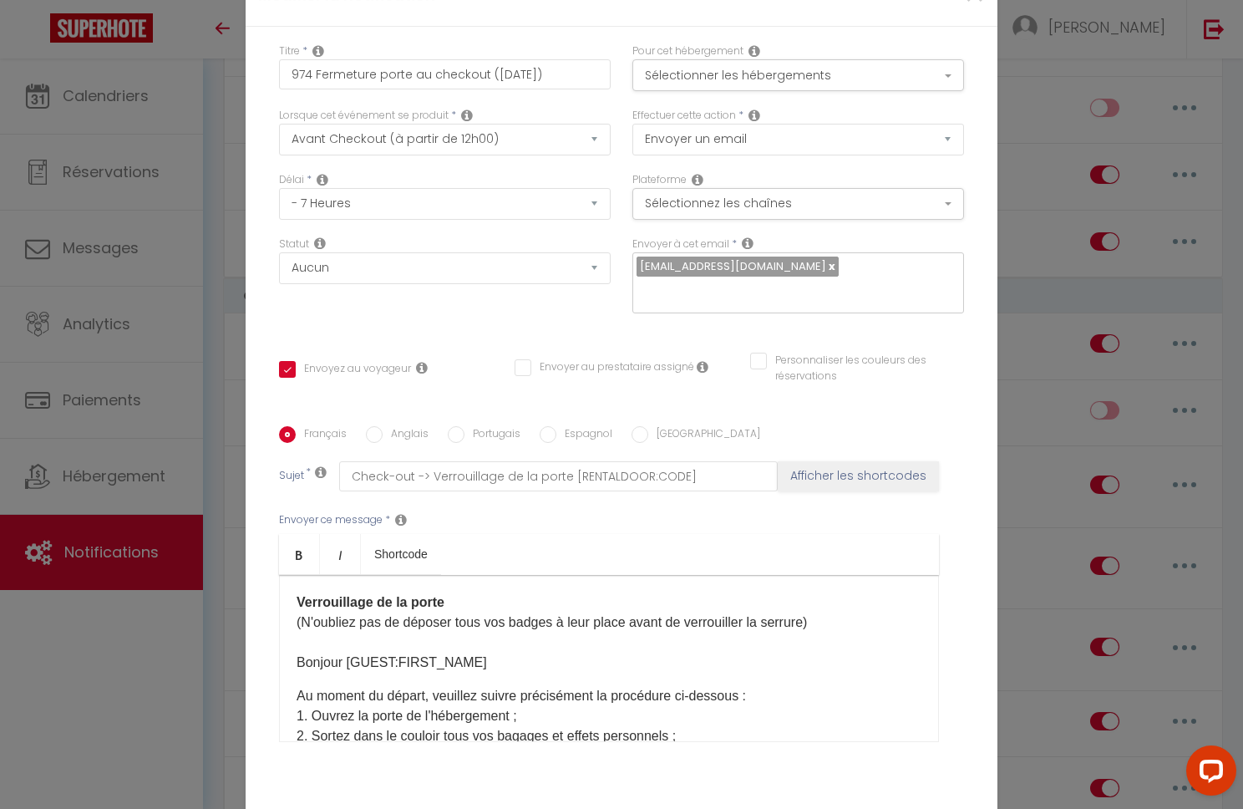
scroll to position [99, 0]
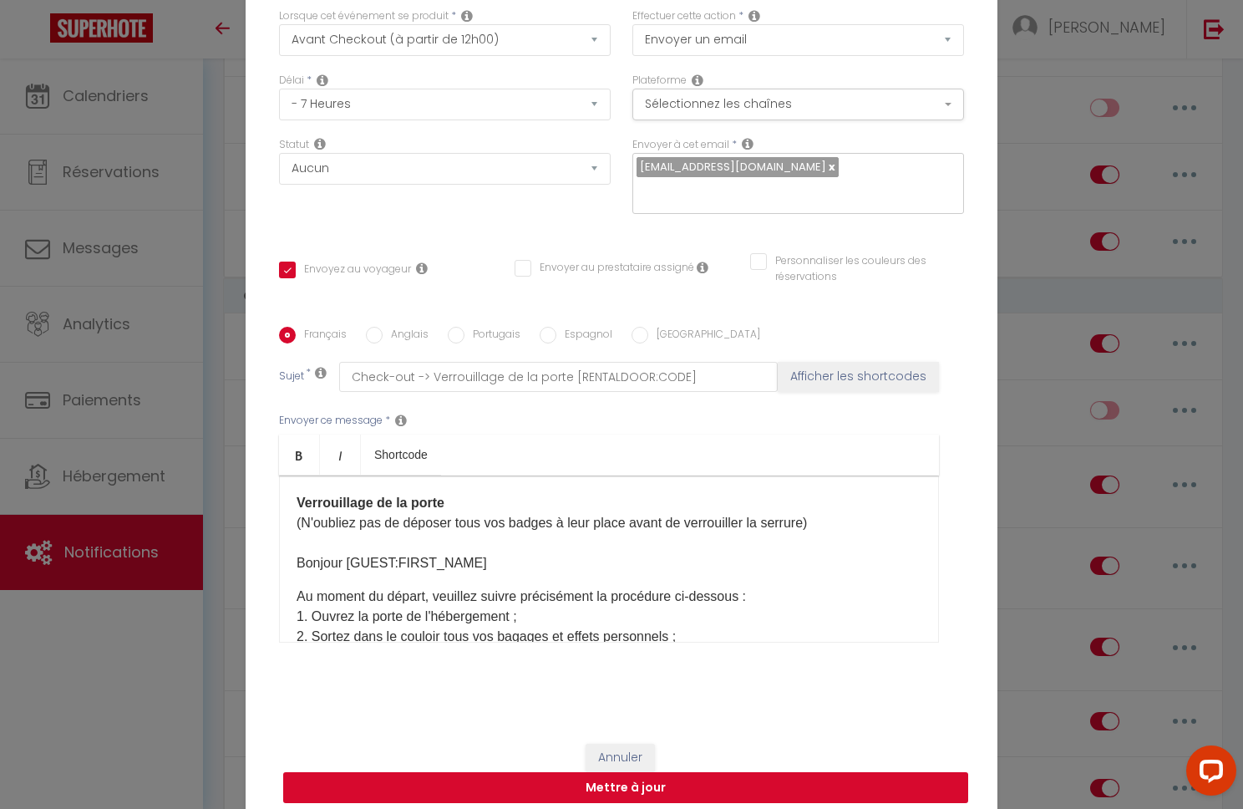
click at [647, 775] on button "Mettre à jour" at bounding box center [625, 788] width 685 height 32
checkbox input "true"
checkbox input "false"
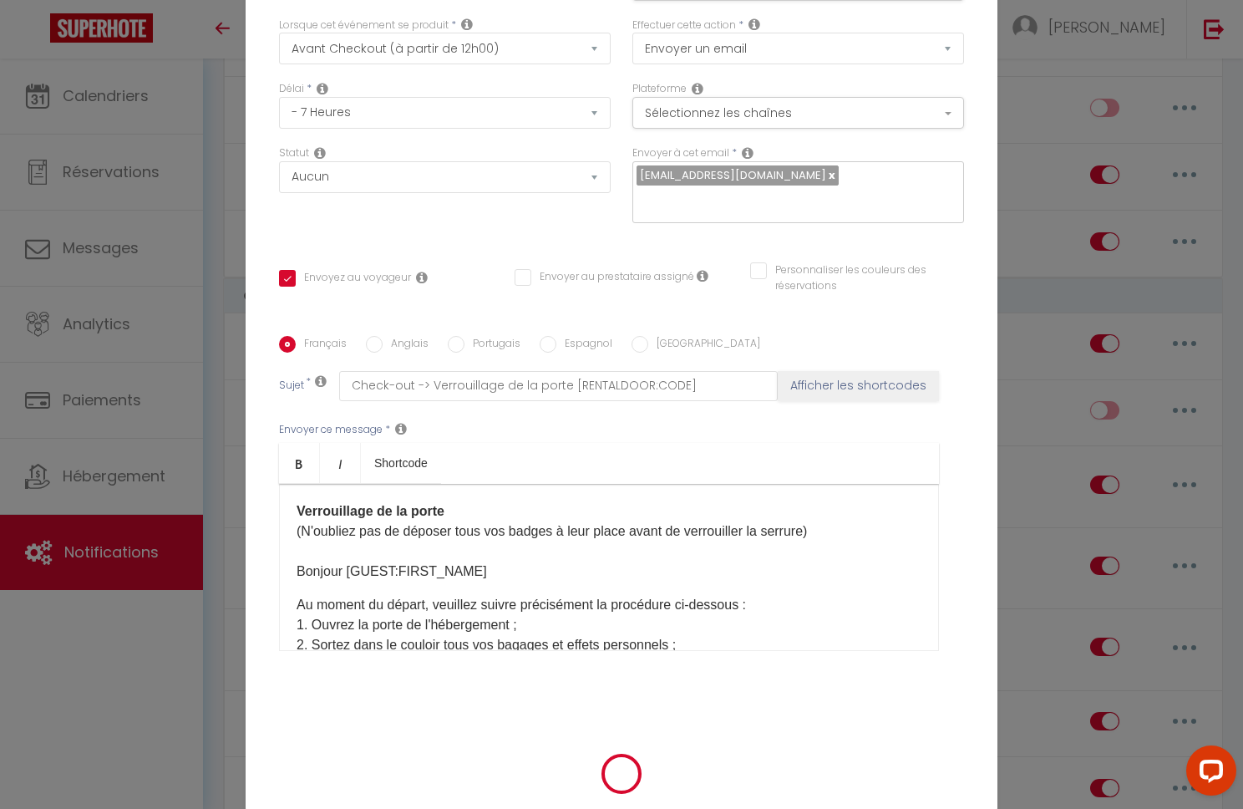
scroll to position [90, 0]
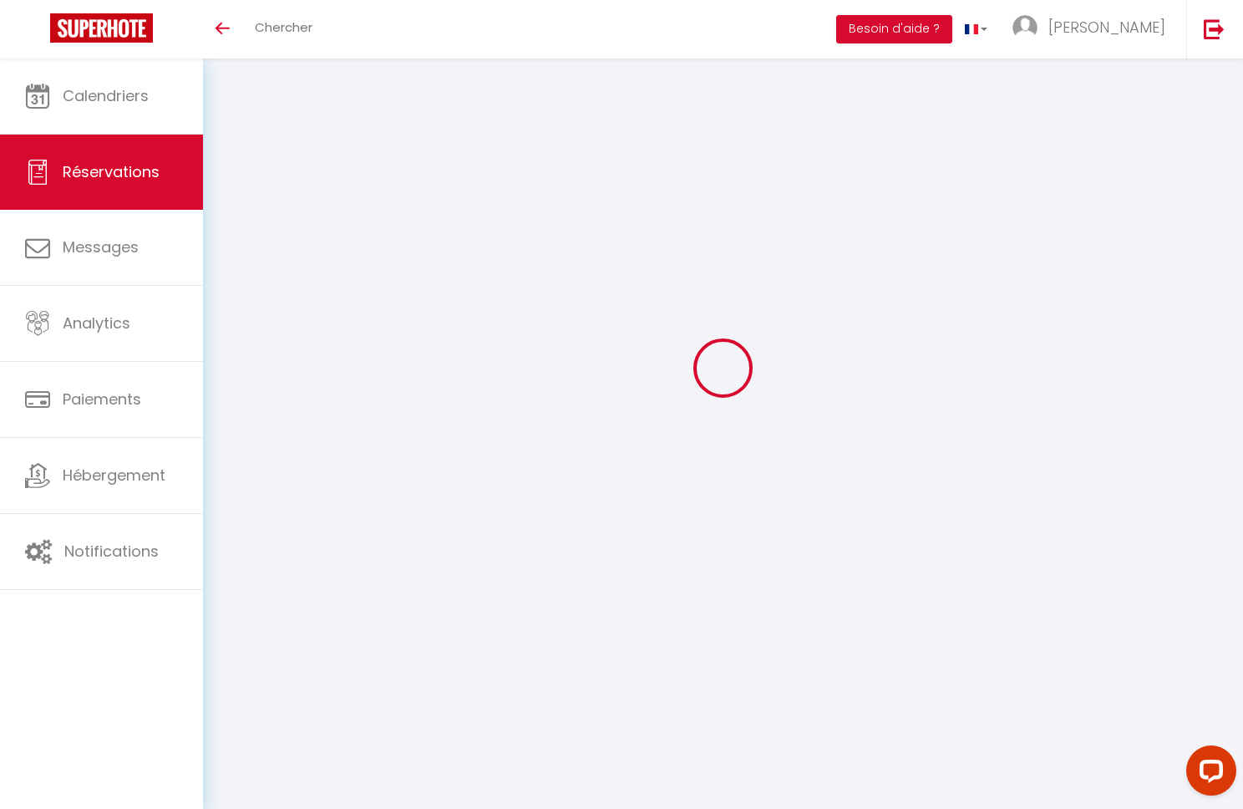
select select
checkbox input "false"
select select
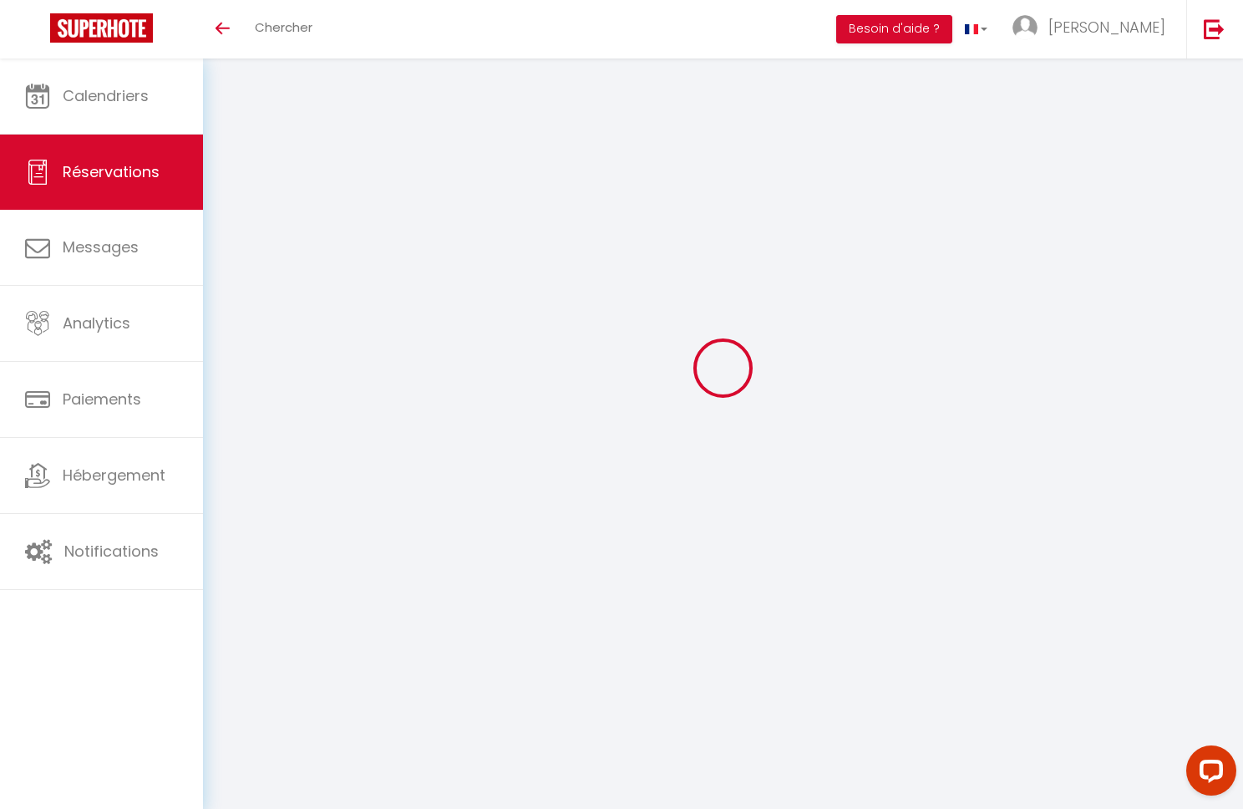
select select
checkbox input "false"
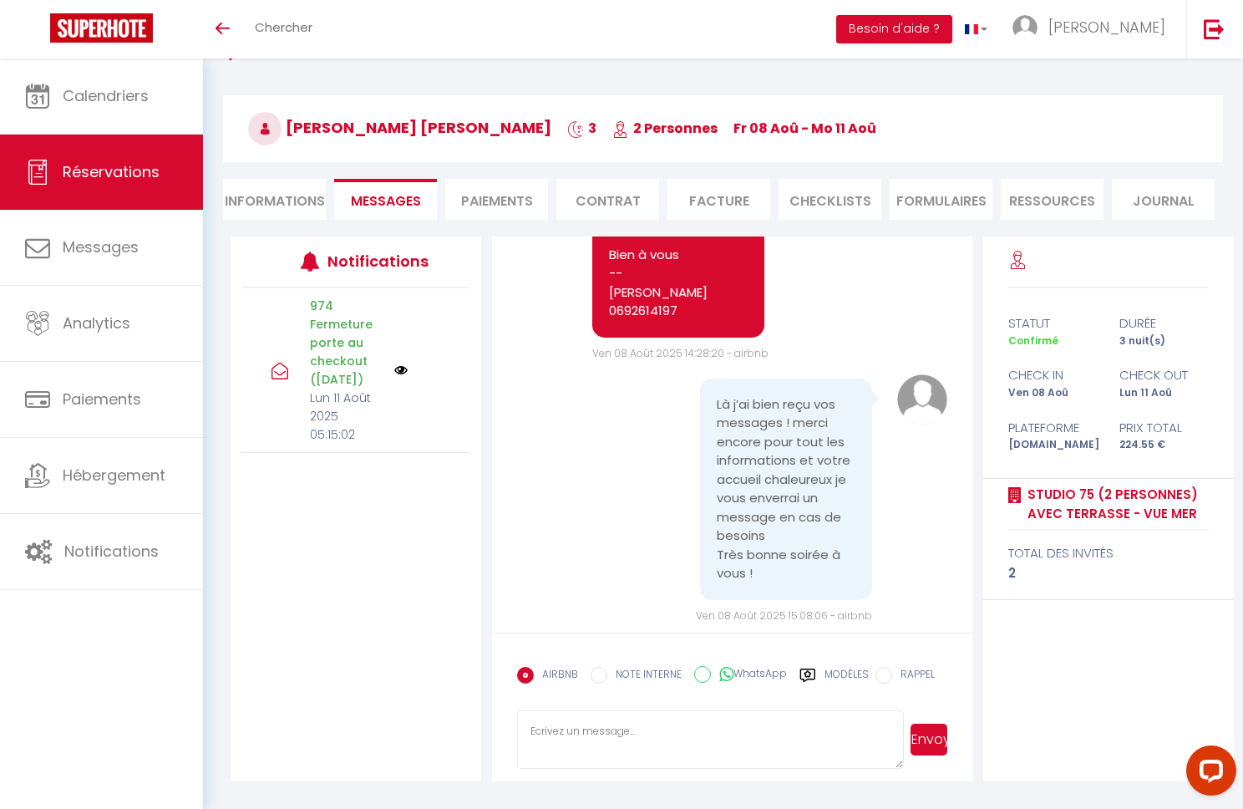
scroll to position [11744, 0]
